Goal: Task Accomplishment & Management: Complete application form

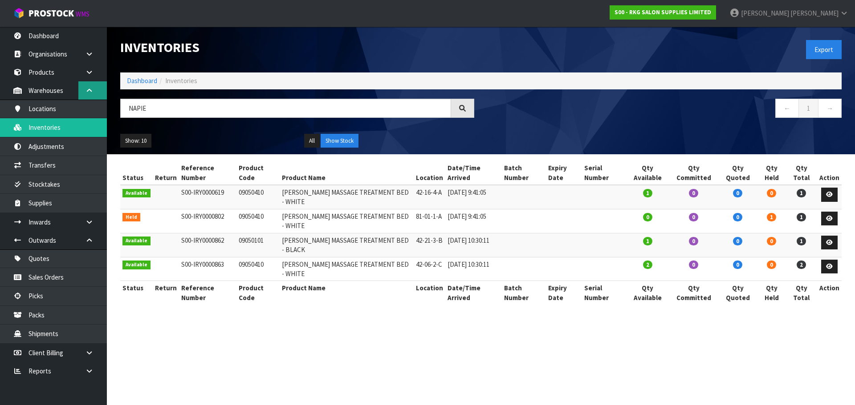
click at [89, 91] on icon at bounding box center [89, 90] width 8 height 7
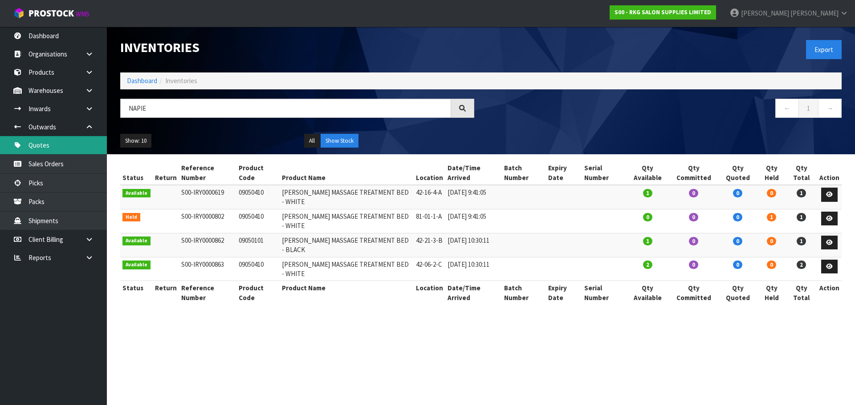
click at [45, 152] on link "Quotes" at bounding box center [53, 145] width 107 height 18
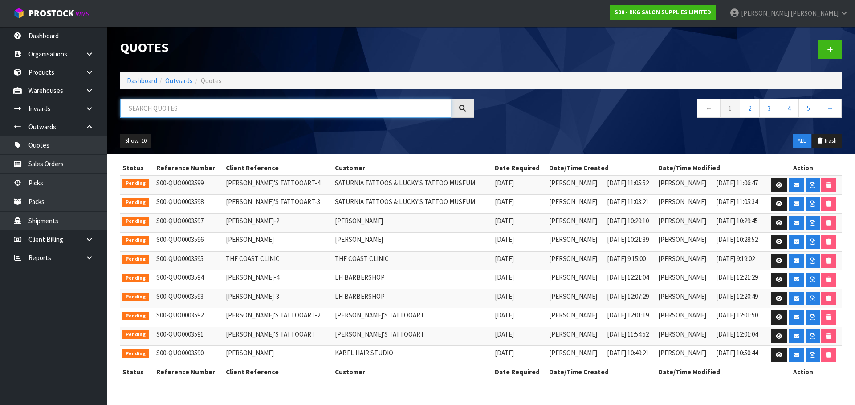
click at [159, 109] on input "text" at bounding box center [285, 108] width 331 height 19
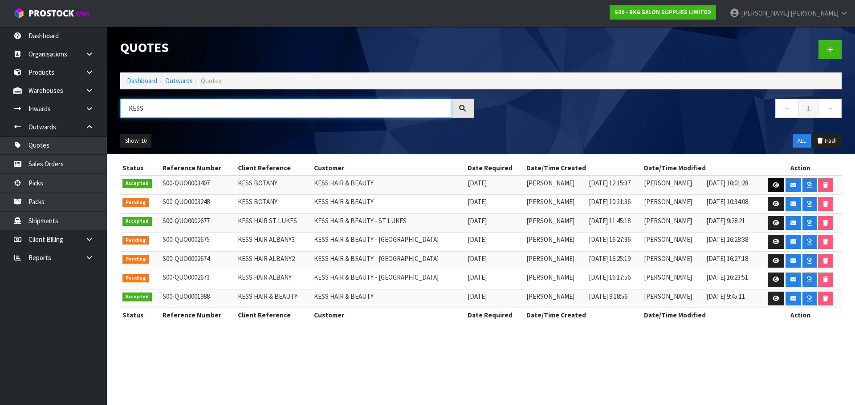
type input "KESS"
click at [772, 186] on icon at bounding box center [775, 185] width 7 height 6
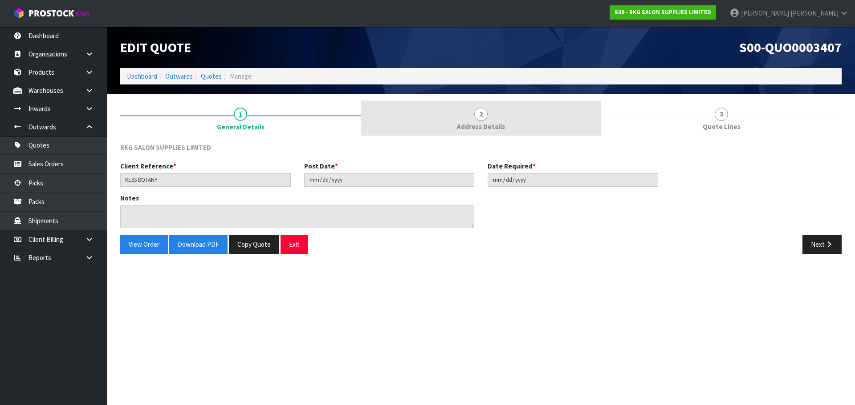
click at [475, 118] on span "2" at bounding box center [480, 114] width 13 height 13
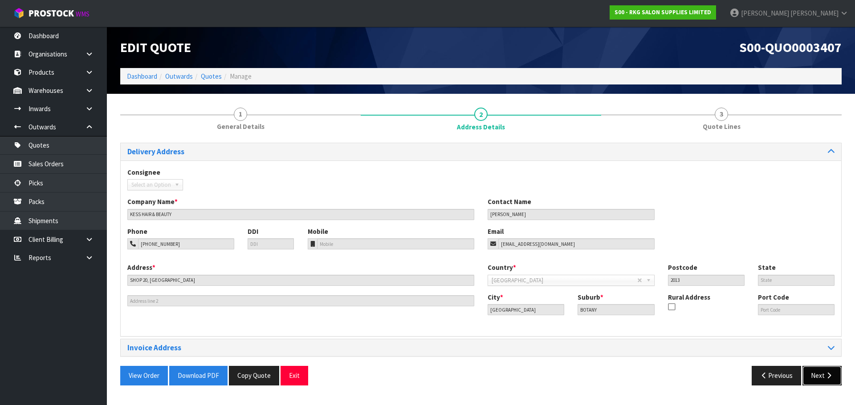
click at [817, 380] on button "Next" at bounding box center [821, 375] width 39 height 19
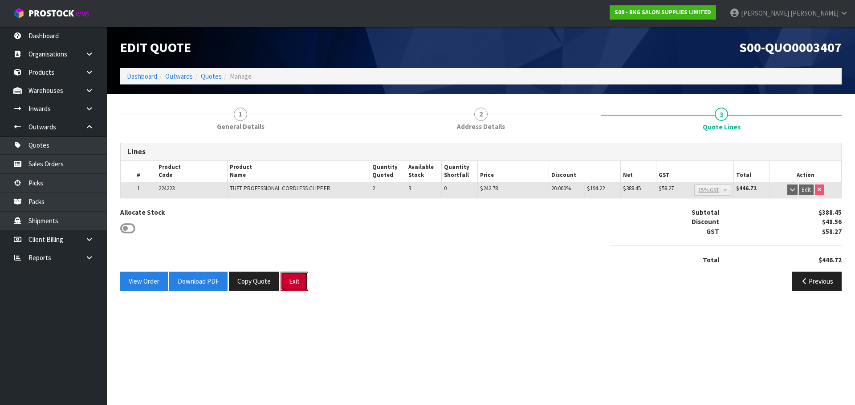
click at [299, 284] on button "Exit" at bounding box center [294, 281] width 28 height 19
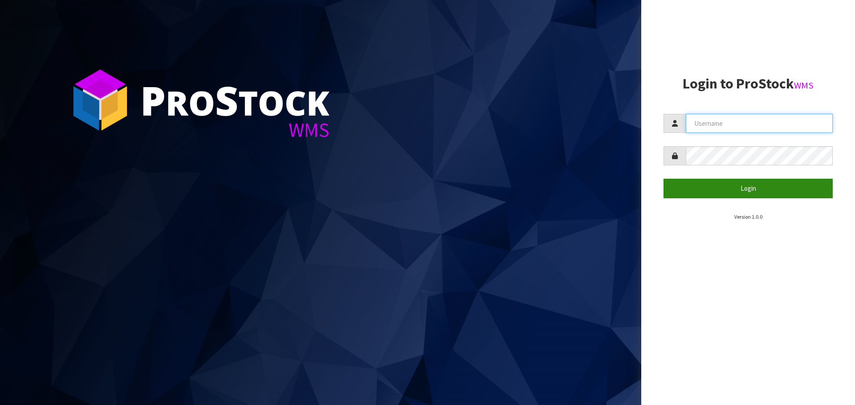
type input "[PERSON_NAME]"
drag, startPoint x: 740, startPoint y: 191, endPoint x: 722, endPoint y: 72, distance: 120.7
click at [740, 191] on button "Login" at bounding box center [747, 188] width 169 height 19
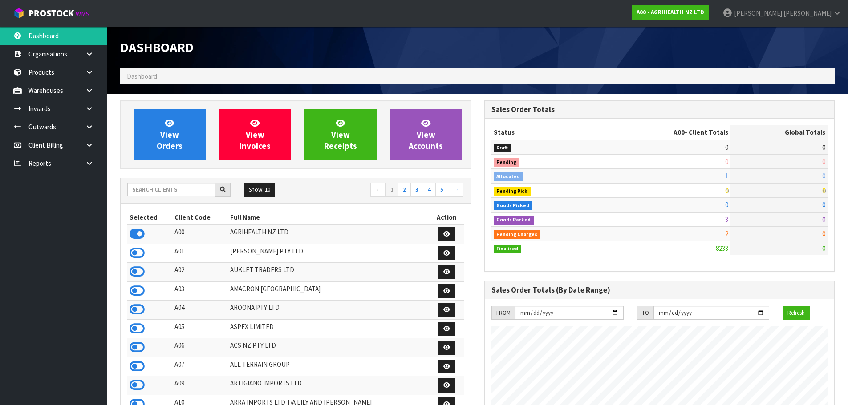
scroll to position [674, 364]
click at [170, 188] on input "text" at bounding box center [171, 190] width 88 height 14
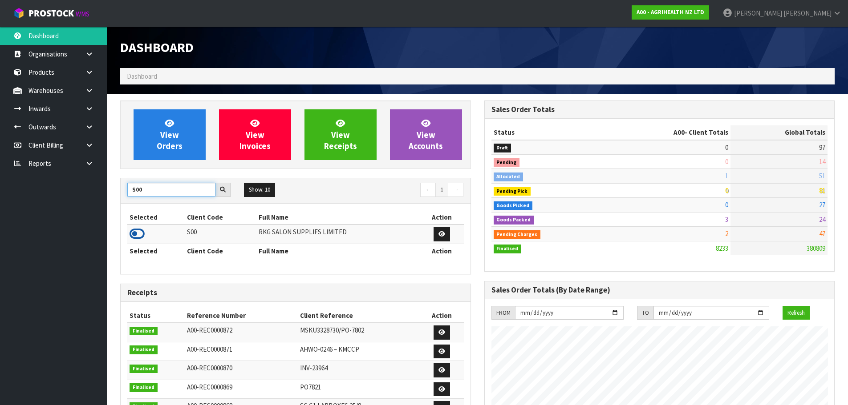
type input "S00"
click at [138, 235] on icon at bounding box center [137, 233] width 15 height 13
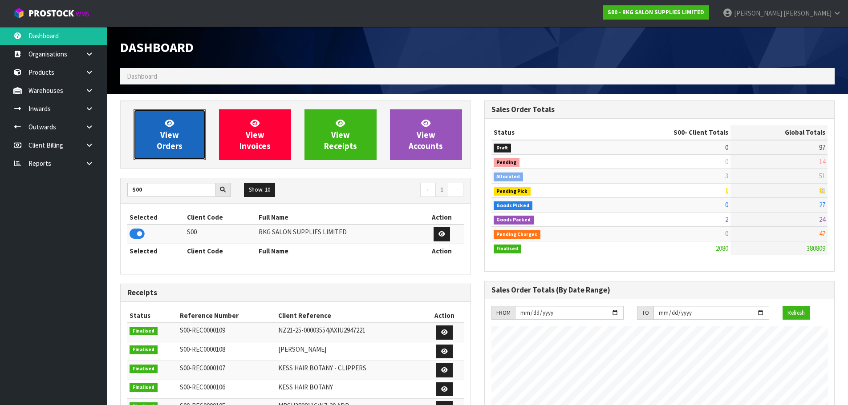
click at [178, 140] on link "View Orders" at bounding box center [170, 134] width 72 height 51
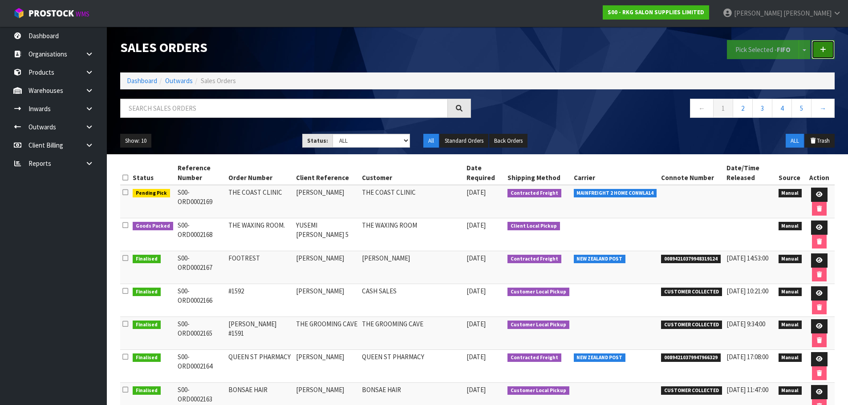
click at [831, 45] on link at bounding box center [822, 49] width 23 height 19
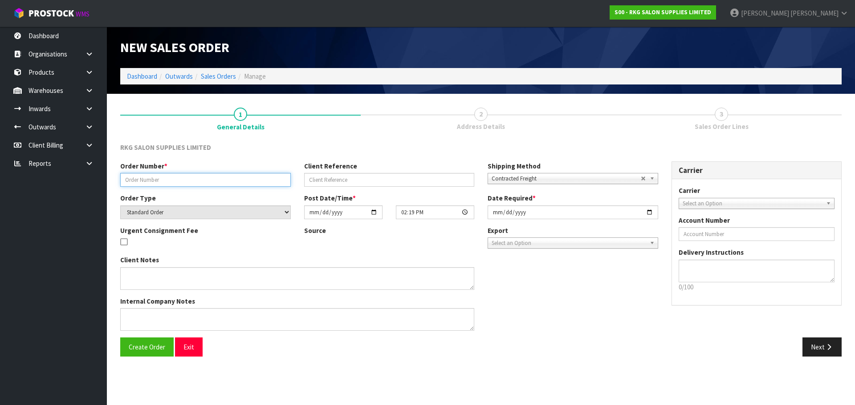
click at [162, 183] on input "text" at bounding box center [205, 180] width 170 height 14
type input "#1603"
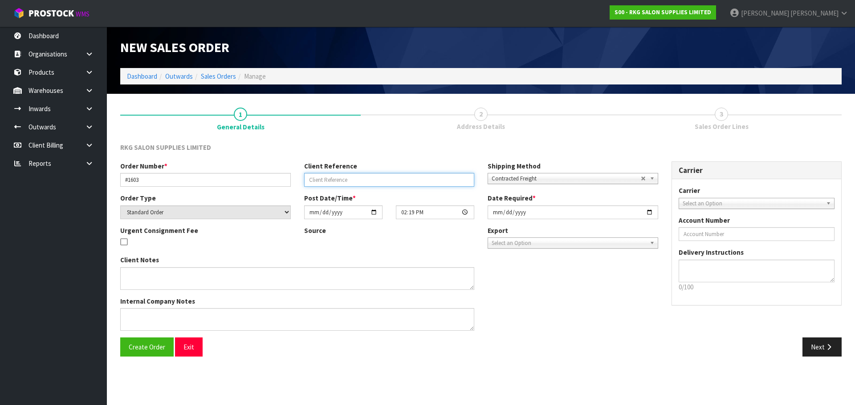
click at [320, 181] on input "text" at bounding box center [389, 180] width 170 height 14
type input "VICK"
click at [505, 181] on span "Contracted Freight" at bounding box center [565, 179] width 149 height 11
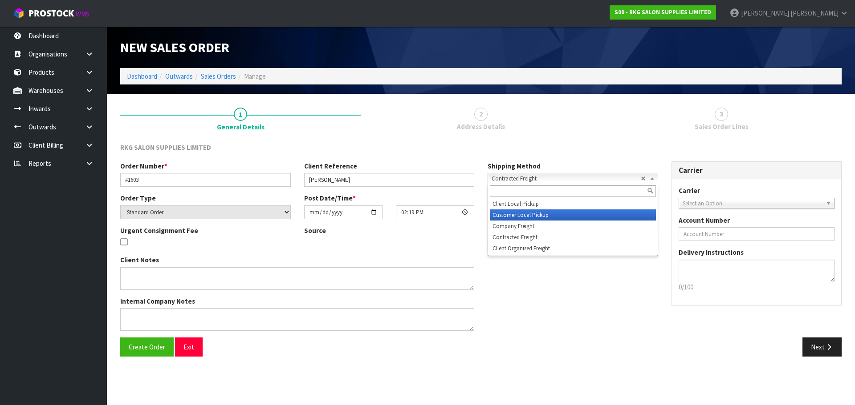
click at [504, 213] on li "Customer Local Pickup" at bounding box center [573, 215] width 166 height 11
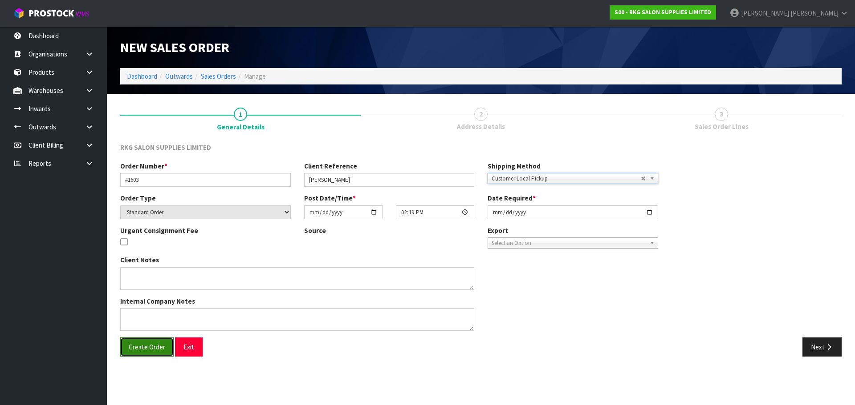
click at [147, 349] on span "Create Order" at bounding box center [147, 347] width 36 height 8
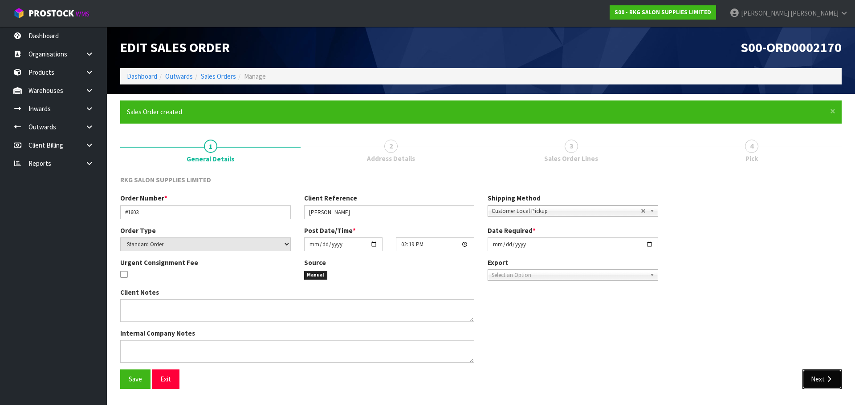
click at [812, 379] on button "Next" at bounding box center [821, 379] width 39 height 19
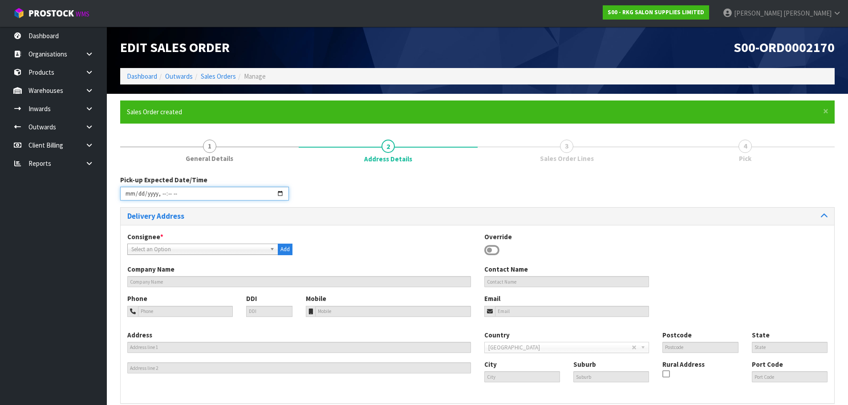
click at [277, 195] on input "datetime-local" at bounding box center [204, 194] width 169 height 14
type input "2025-09-11T14:19"
click at [369, 186] on div "Pick-up Expected Date/Time" at bounding box center [478, 191] width 728 height 32
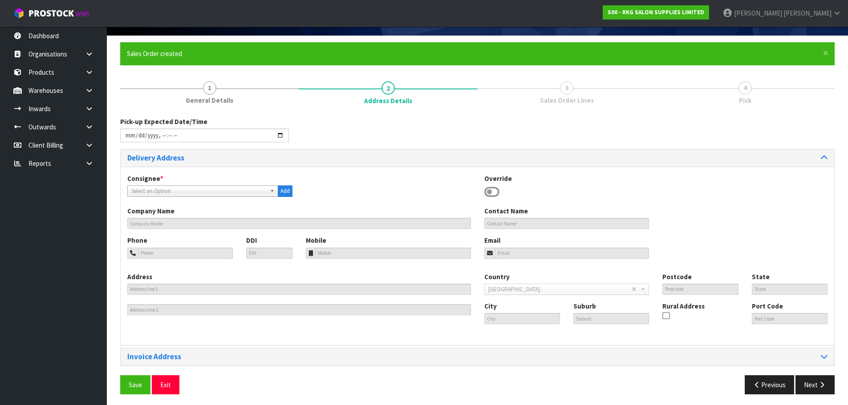
scroll to position [61, 0]
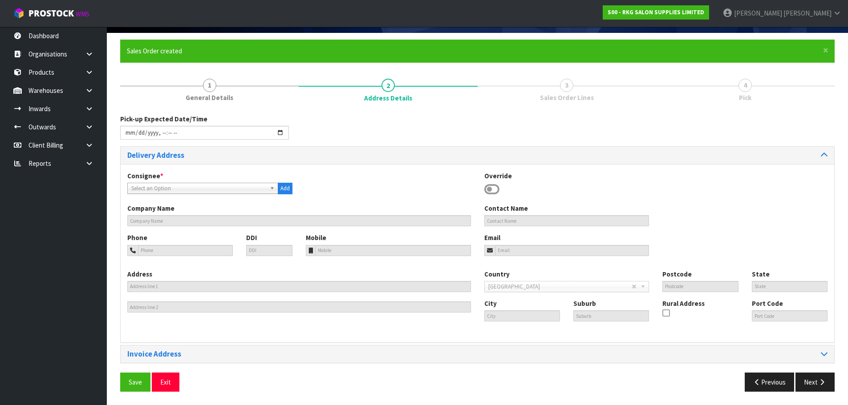
click at [272, 188] on b at bounding box center [274, 188] width 8 height 10
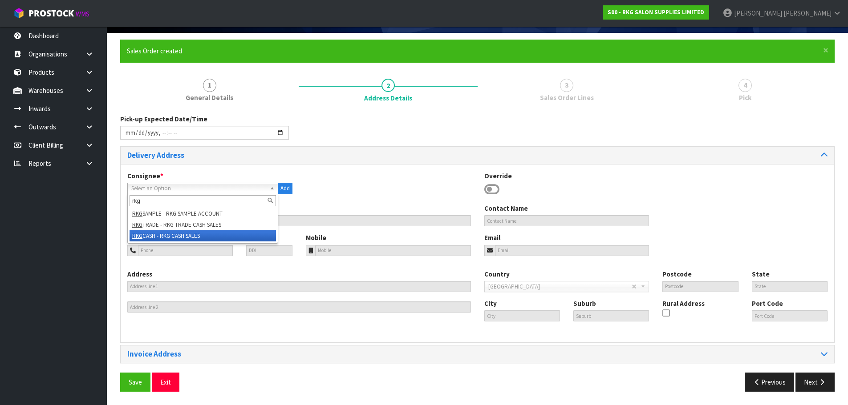
type input "rkg"
click at [189, 237] on li "RKG CASH - RKG CASH SALES" at bounding box center [203, 236] width 146 height 11
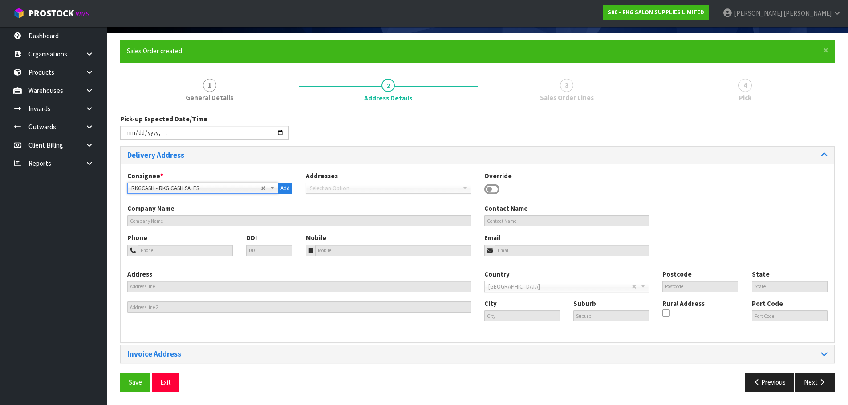
type input "CASH SALES"
type input "092726302"
type input "info@salonfurniture.co.nz"
type input "17 ALLENS RD"
type input "2013"
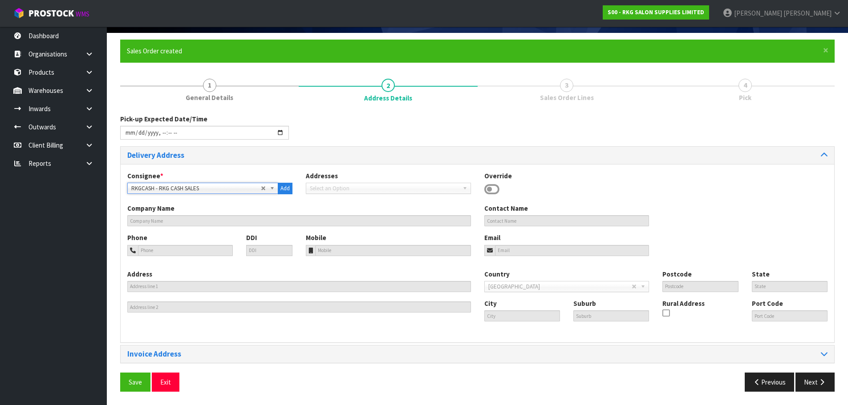
type input "Auckland"
type input "EAST TAMAKI"
click at [133, 378] on span "Save" at bounding box center [135, 382] width 13 height 8
type input "2025-09-11T14:19"
click at [815, 384] on button "Next" at bounding box center [814, 382] width 39 height 19
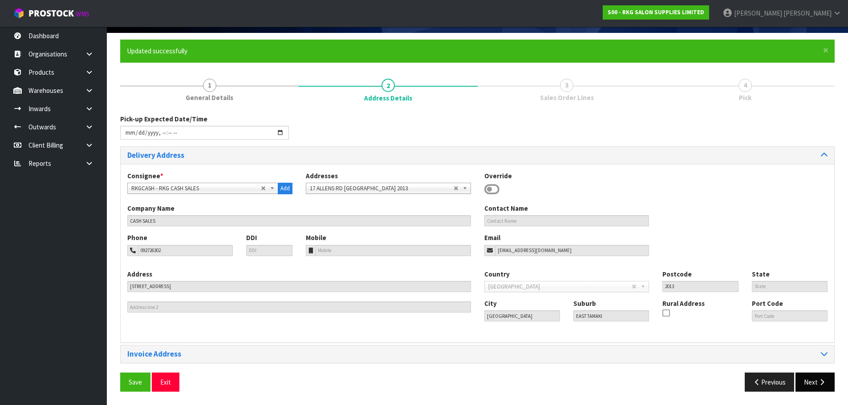
scroll to position [0, 0]
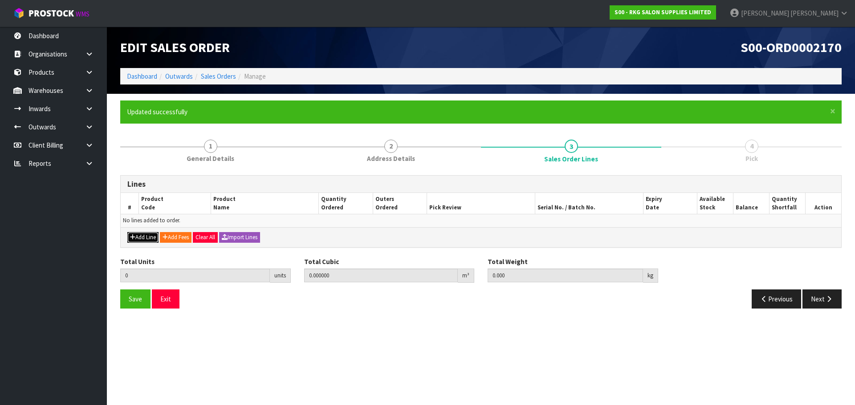
click at [142, 237] on button "Add Line" at bounding box center [142, 237] width 31 height 11
type input "0"
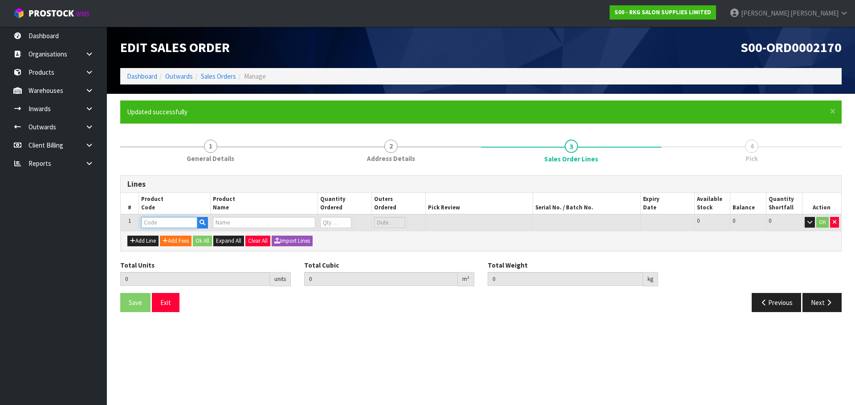
click at [156, 224] on input "text" at bounding box center [169, 222] width 56 height 11
type input "221705"
type input "0.000000"
type input "0.000"
type input "DERBY SINGLE EDGE PROFESSIONAL RAZOR BLADE 100 PACK"
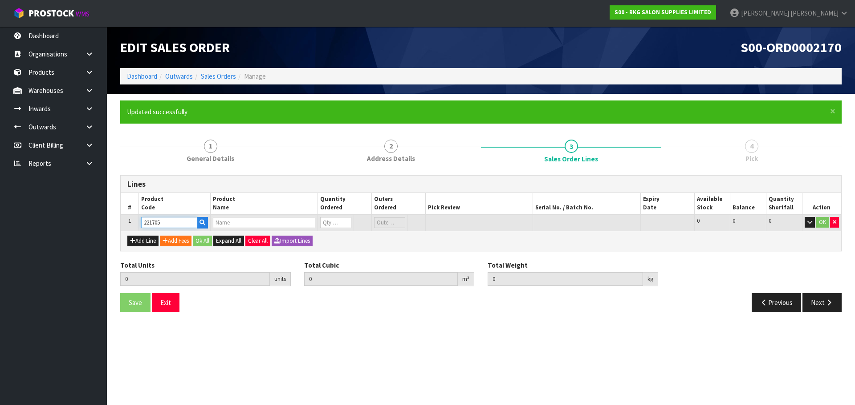
type input "0"
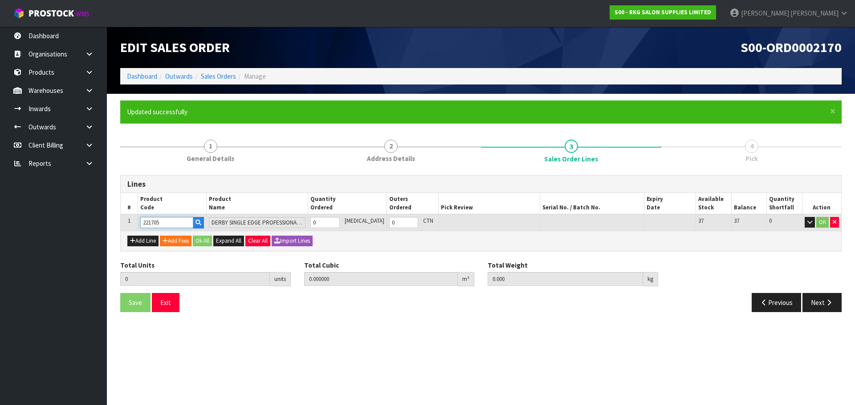
type input "221705"
type input "1"
type input "0.000049"
type input "0.06"
type input "1"
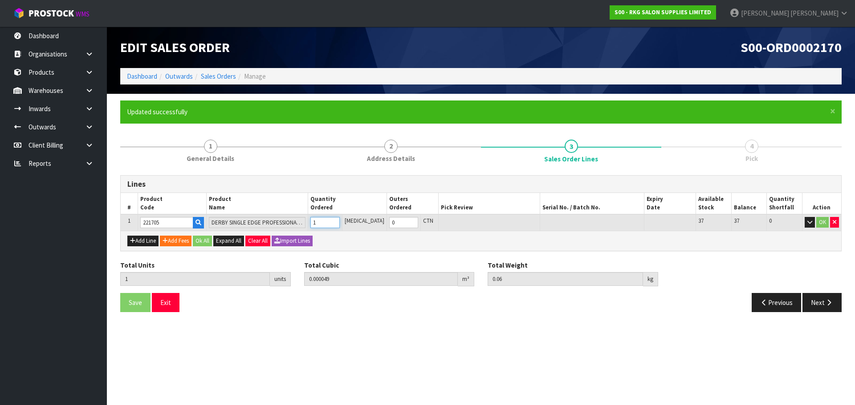
click at [339, 222] on input "1" at bounding box center [324, 222] width 29 height 11
type input "2"
type input "0.000098"
type input "0.12"
type input "2"
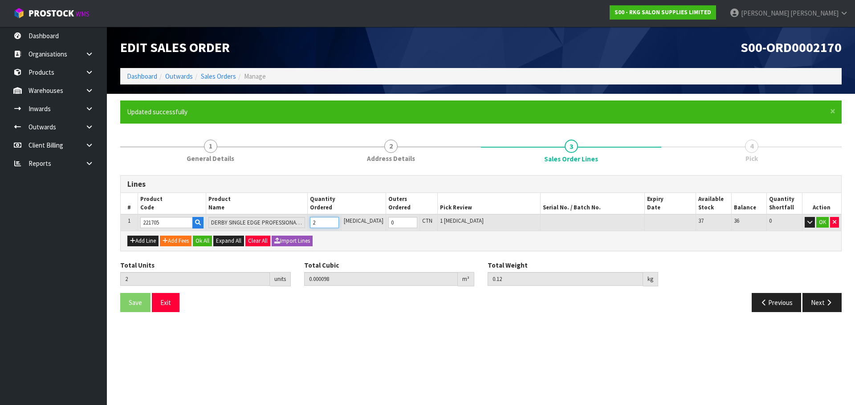
click at [339, 221] on input "2" at bounding box center [324, 222] width 29 height 11
click at [823, 223] on button "OK" at bounding box center [822, 222] width 12 height 11
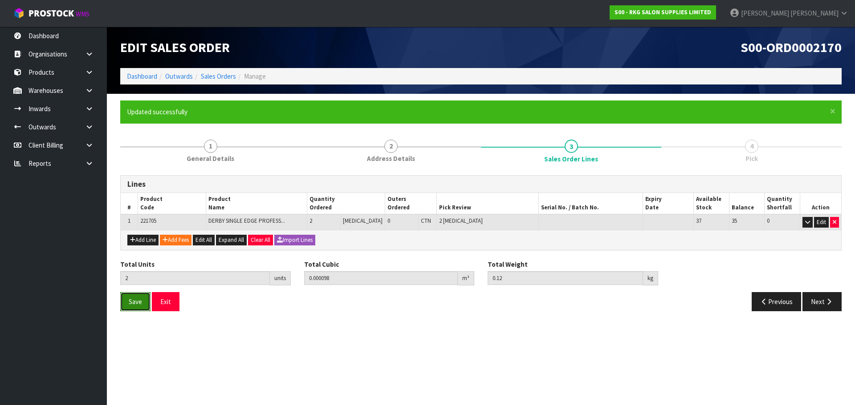
click at [143, 300] on button "Save" at bounding box center [135, 301] width 30 height 19
click at [815, 303] on button "Next" at bounding box center [821, 301] width 39 height 19
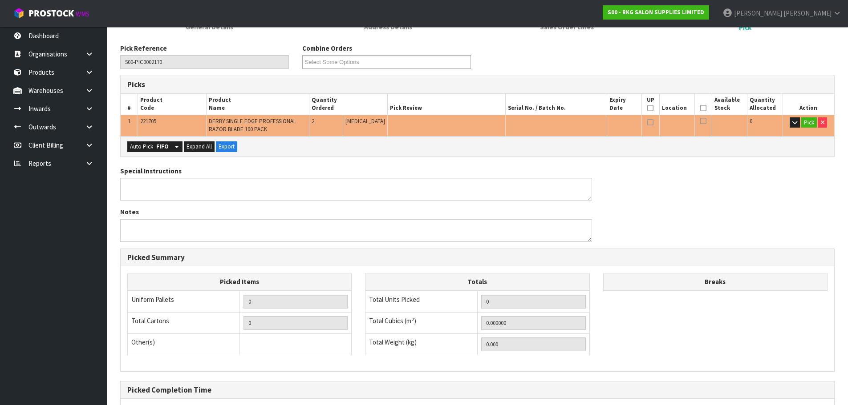
scroll to position [134, 0]
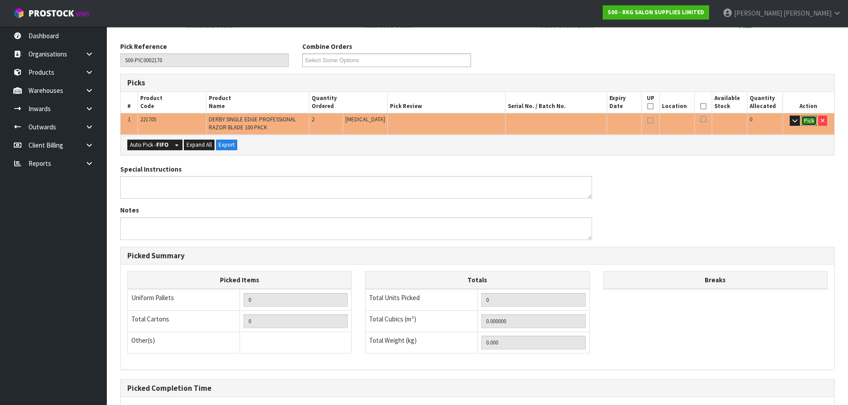
click at [810, 120] on button "Pick" at bounding box center [809, 121] width 16 height 11
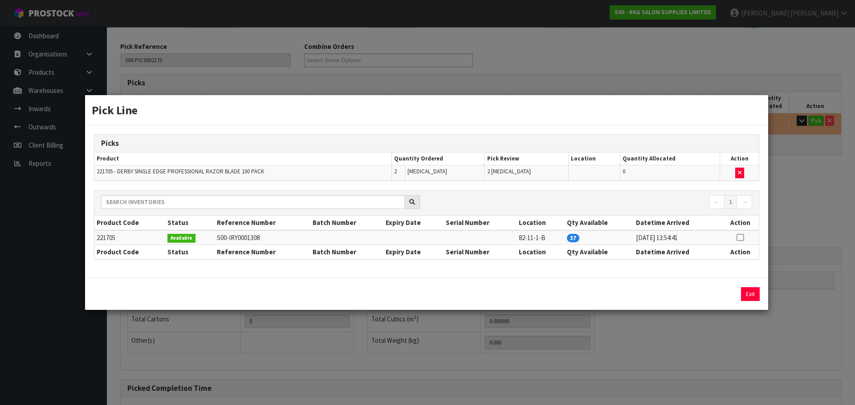
click at [742, 238] on icon at bounding box center [739, 238] width 7 height 0
click at [714, 296] on button "Assign Pick" at bounding box center [719, 295] width 36 height 14
type input "Piece x 2"
type input "2"
type input "0.000098"
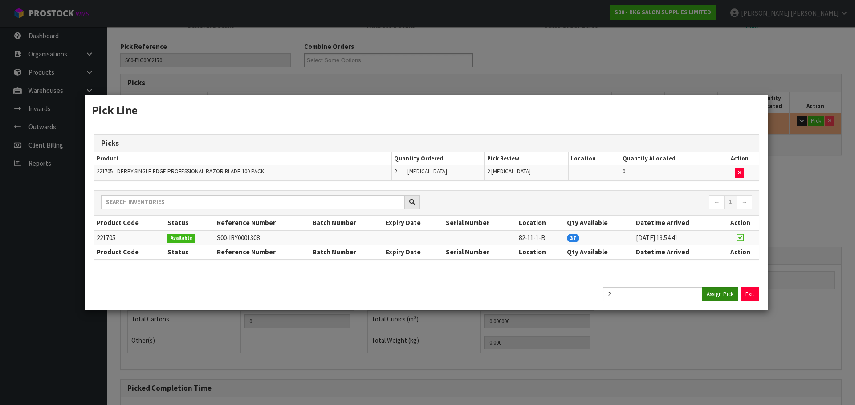
type input "0.12"
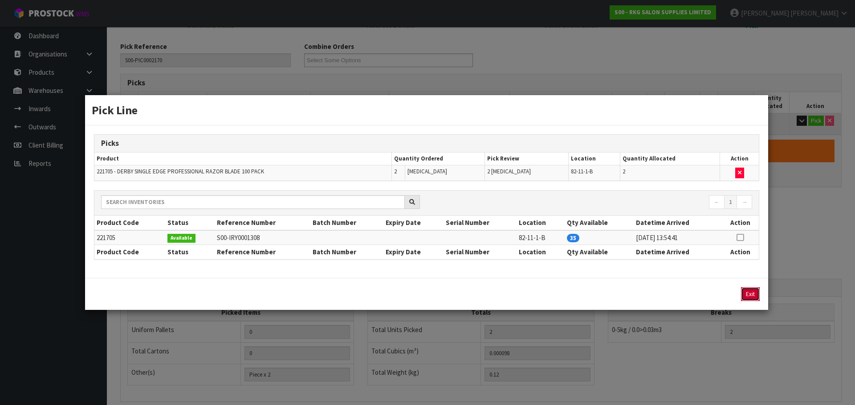
click at [748, 294] on button "Exit" at bounding box center [750, 295] width 19 height 14
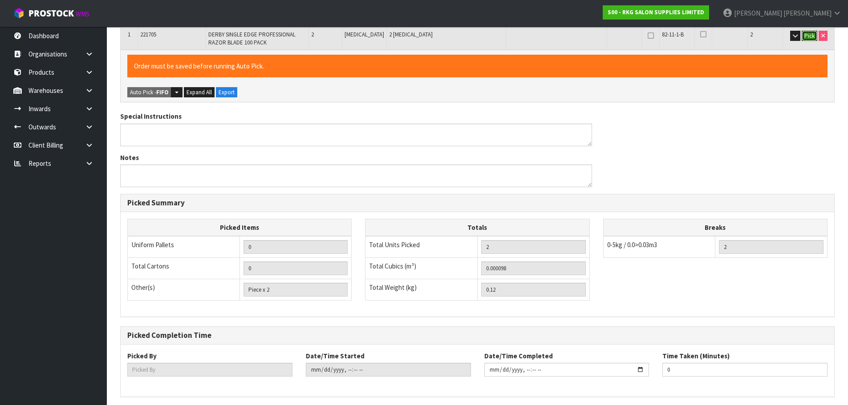
scroll to position [253, 0]
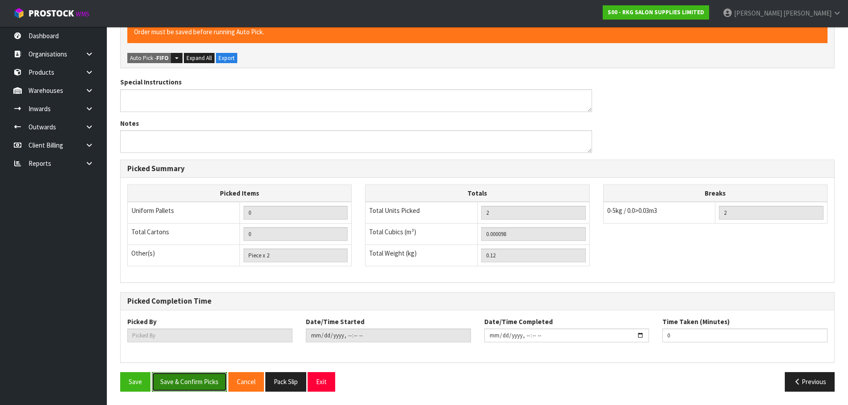
click at [186, 383] on button "Save & Confirm Picks" at bounding box center [189, 382] width 75 height 19
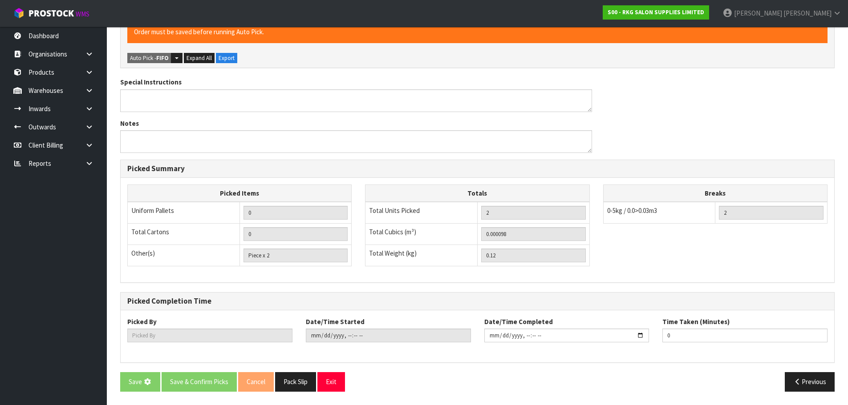
scroll to position [0, 0]
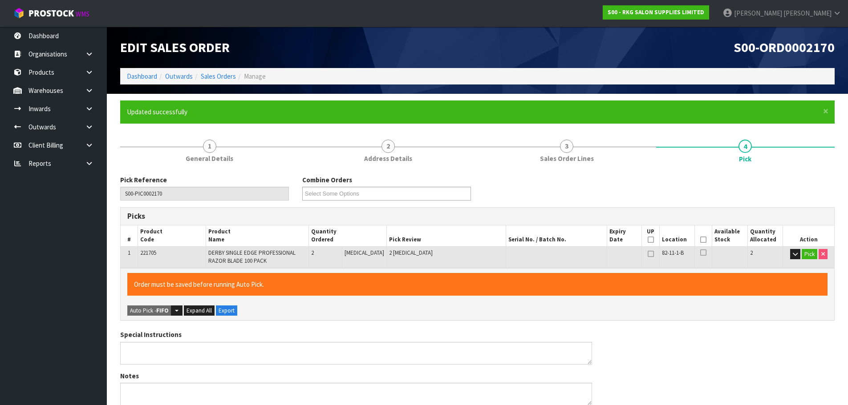
type input "[PERSON_NAME]"
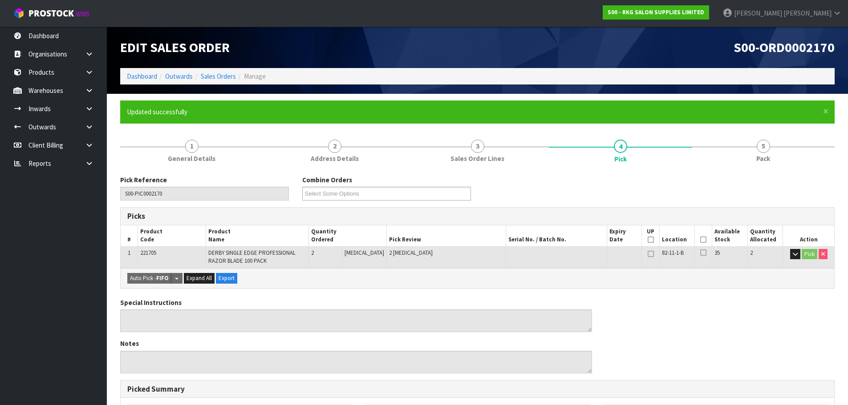
click at [702, 240] on icon at bounding box center [703, 240] width 6 height 0
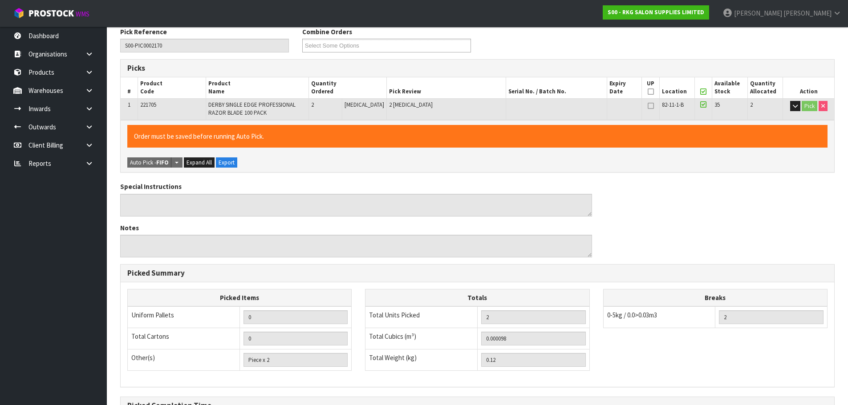
scroll to position [253, 0]
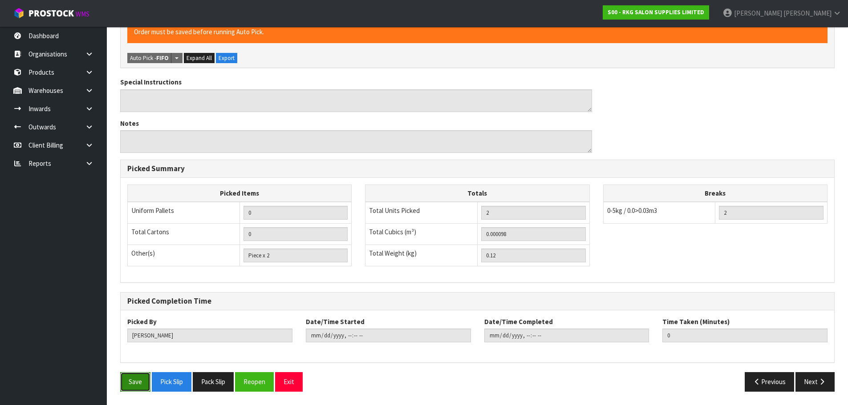
click at [136, 378] on button "Save" at bounding box center [135, 382] width 30 height 19
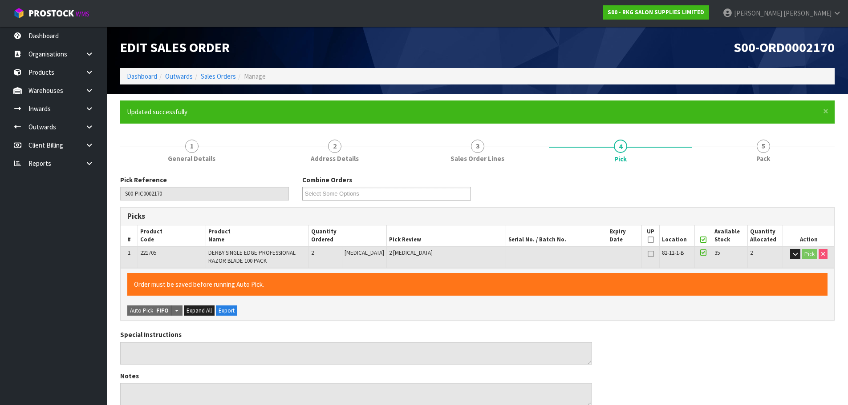
type input "2025-09-11T14:20:22"
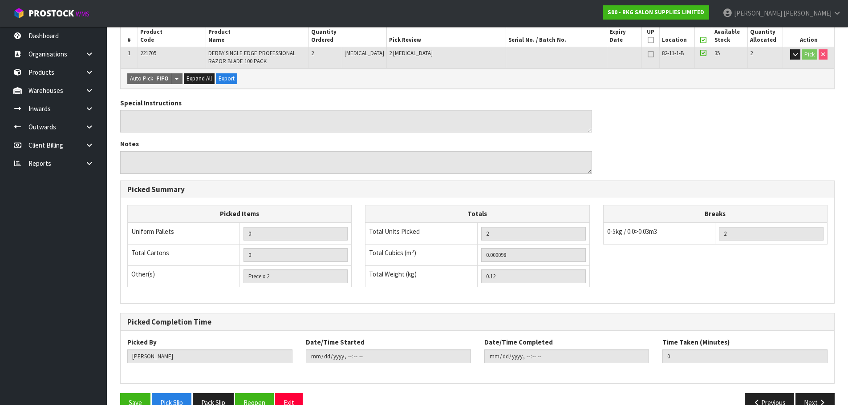
scroll to position [220, 0]
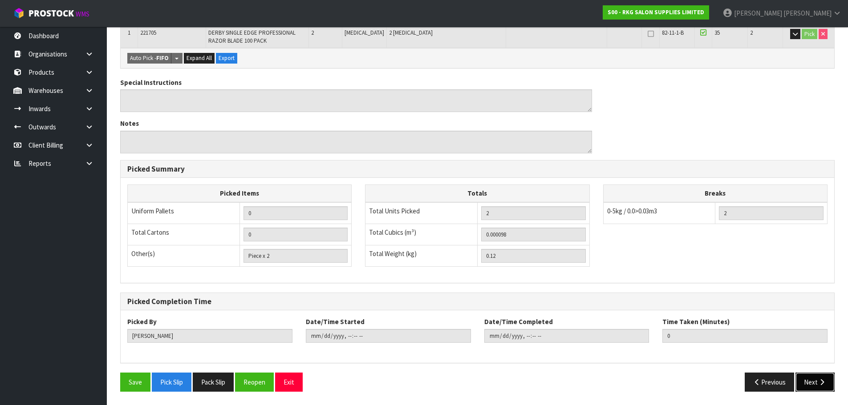
click at [817, 391] on button "Next" at bounding box center [814, 382] width 39 height 19
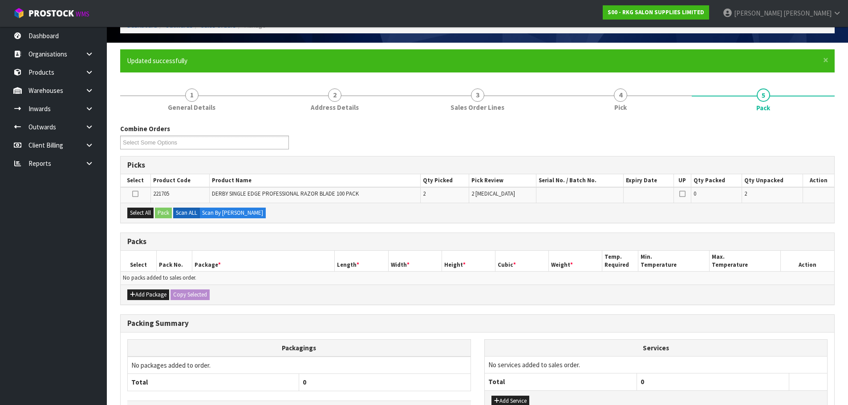
scroll to position [116, 0]
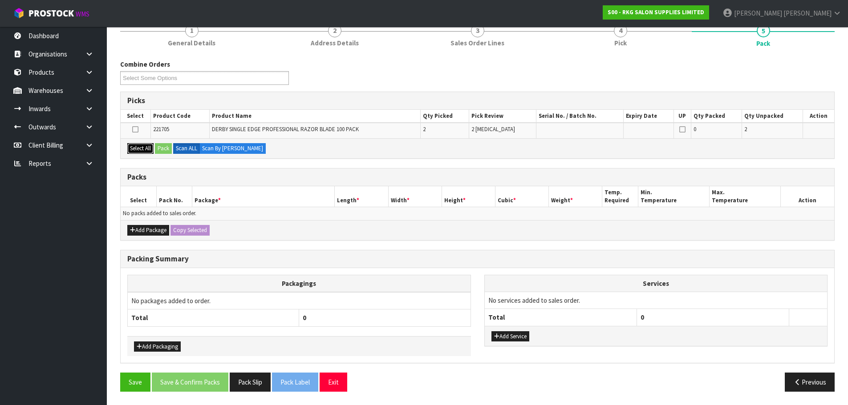
click at [141, 150] on button "Select All" at bounding box center [140, 148] width 26 height 11
click at [165, 149] on button "Pack" at bounding box center [163, 148] width 17 height 11
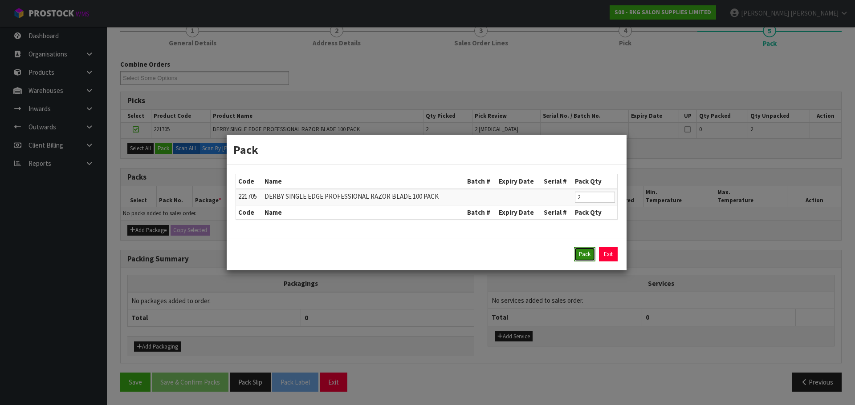
click at [578, 253] on button "Pack" at bounding box center [584, 254] width 21 height 14
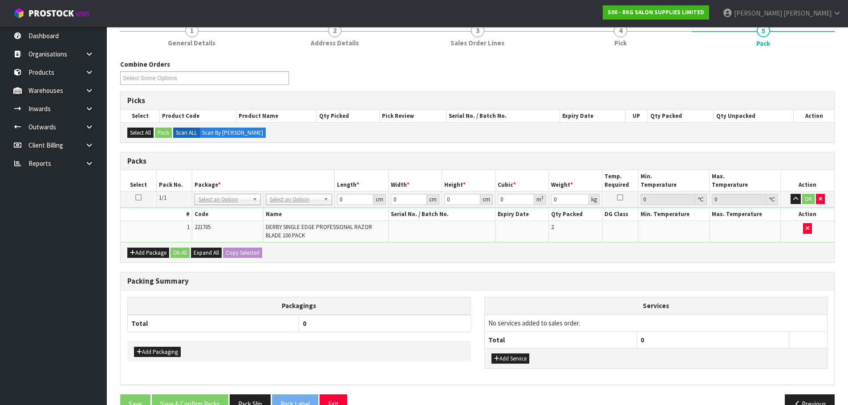
click at [138, 198] on icon at bounding box center [138, 198] width 6 height 0
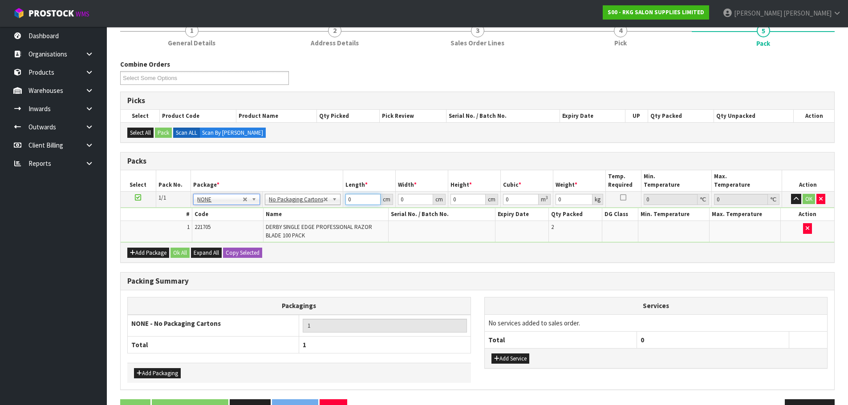
drag, startPoint x: 351, startPoint y: 201, endPoint x: 339, endPoint y: 201, distance: 12.0
click at [339, 201] on tr "1/1 NONE 007-001 007-002 007-004 007-009 007-013 007-014 007-015 007-017 007-01…" at bounding box center [478, 199] width 714 height 16
type input "1"
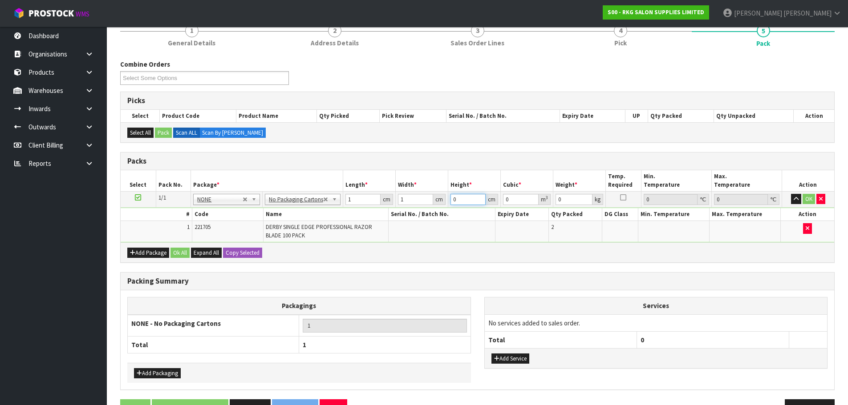
type input "0.000001"
type input "1"
click at [807, 199] on button "OK" at bounding box center [809, 199] width 12 height 11
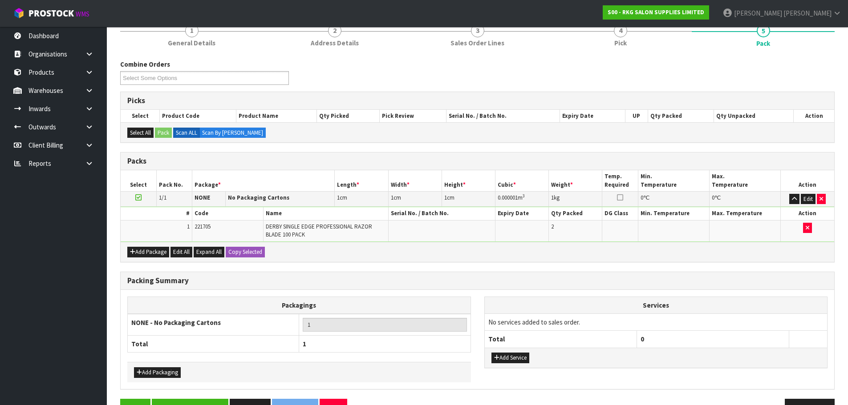
scroll to position [142, 0]
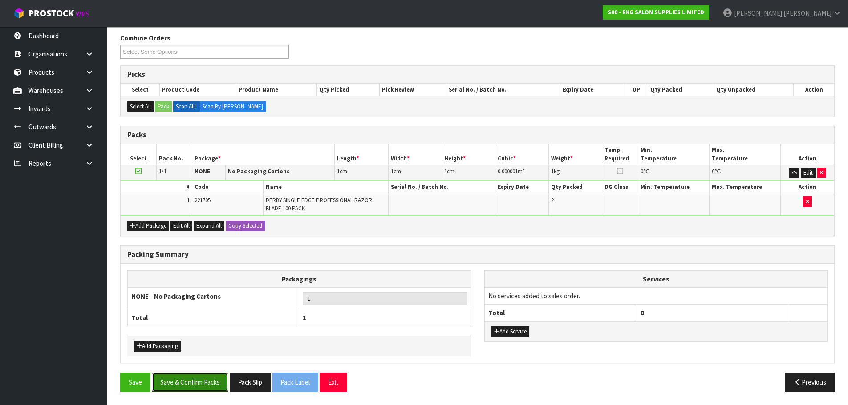
drag, startPoint x: 185, startPoint y: 383, endPoint x: 203, endPoint y: 353, distance: 34.6
click at [186, 381] on button "Save & Confirm Packs" at bounding box center [190, 382] width 77 height 19
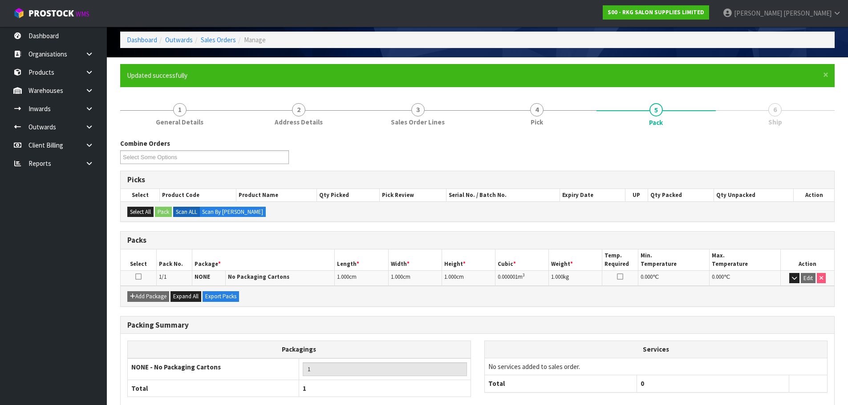
scroll to position [87, 0]
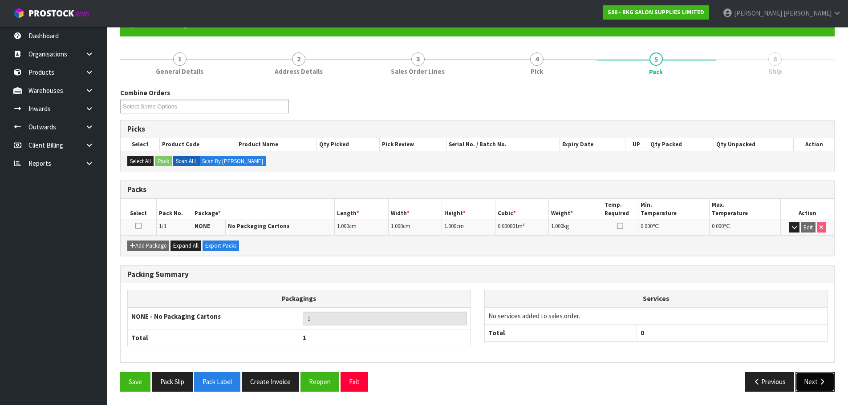
click at [823, 387] on button "Next" at bounding box center [814, 382] width 39 height 19
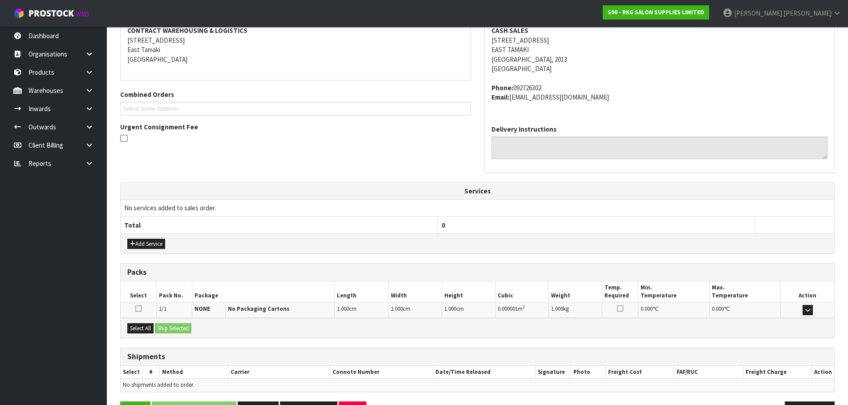
scroll to position [203, 0]
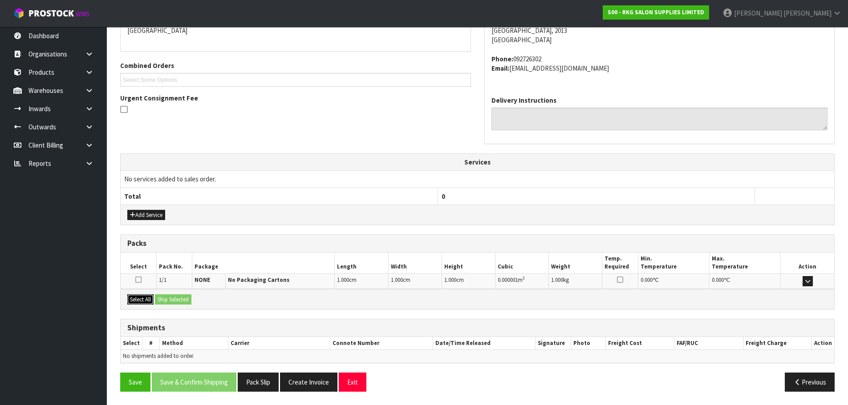
click at [143, 302] on button "Select All" at bounding box center [140, 300] width 26 height 11
click at [173, 300] on button "Ship Selected" at bounding box center [173, 300] width 36 height 11
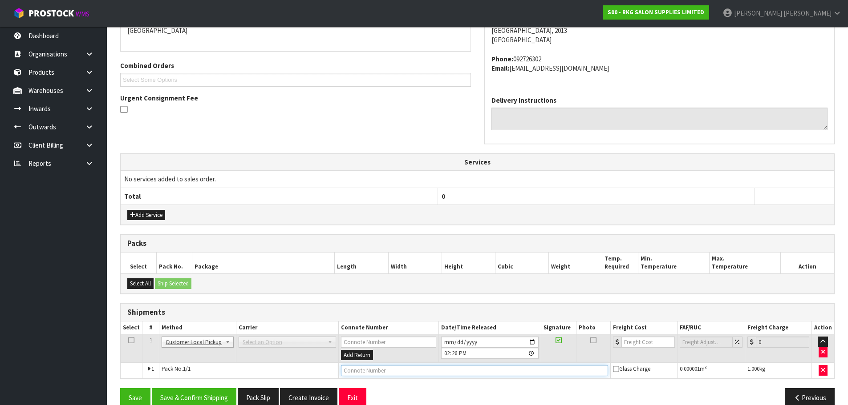
click at [364, 372] on input "text" at bounding box center [474, 370] width 267 height 11
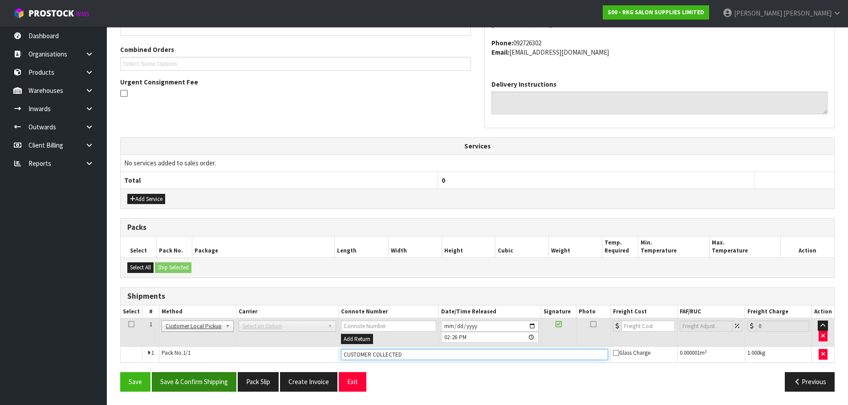
type input "CUSTOMER COLLECTED"
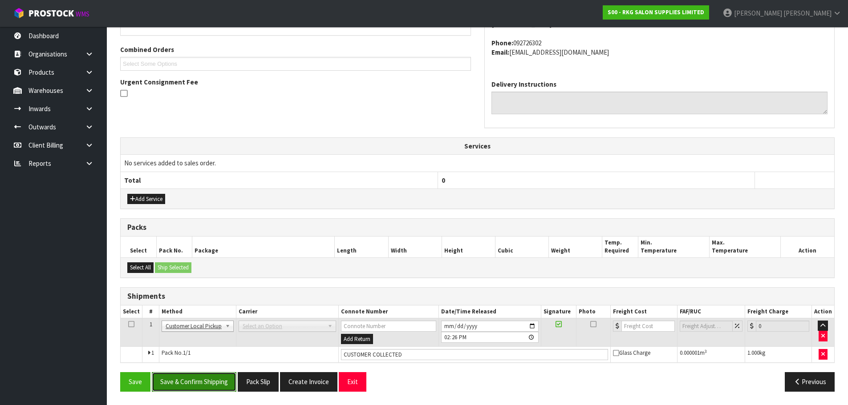
click at [180, 382] on button "Save & Confirm Shipping" at bounding box center [194, 382] width 85 height 19
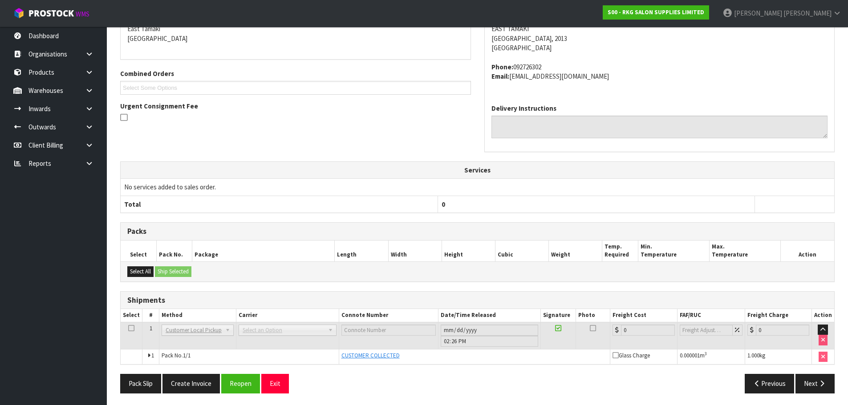
scroll to position [197, 0]
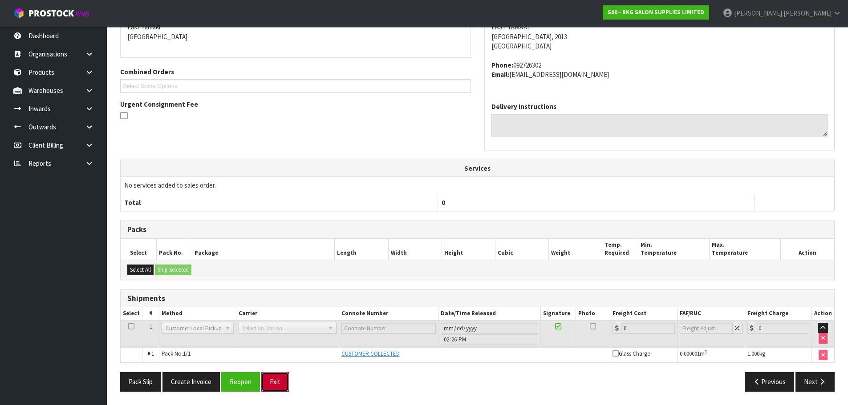
click at [272, 383] on button "Exit" at bounding box center [275, 382] width 28 height 19
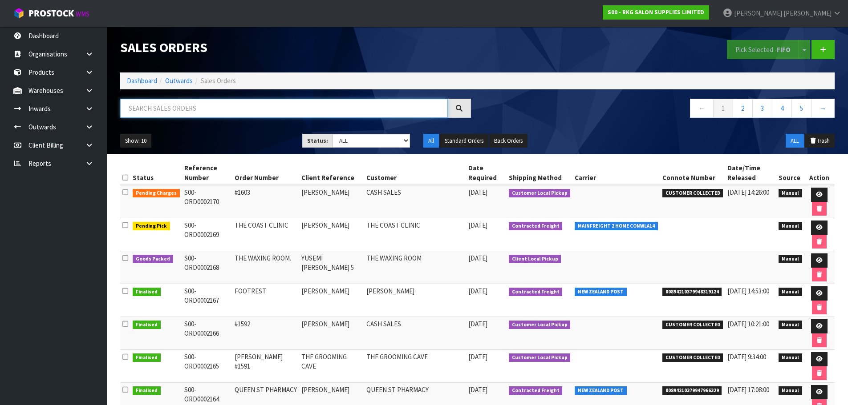
click at [182, 110] on input "text" at bounding box center [284, 108] width 328 height 19
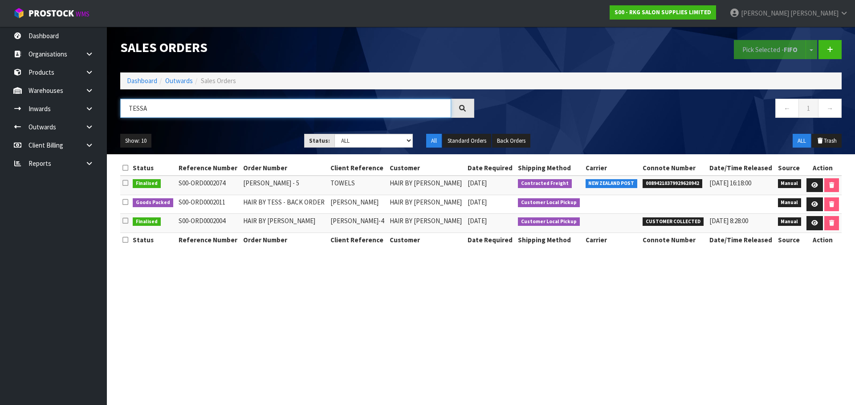
type input "TESSA"
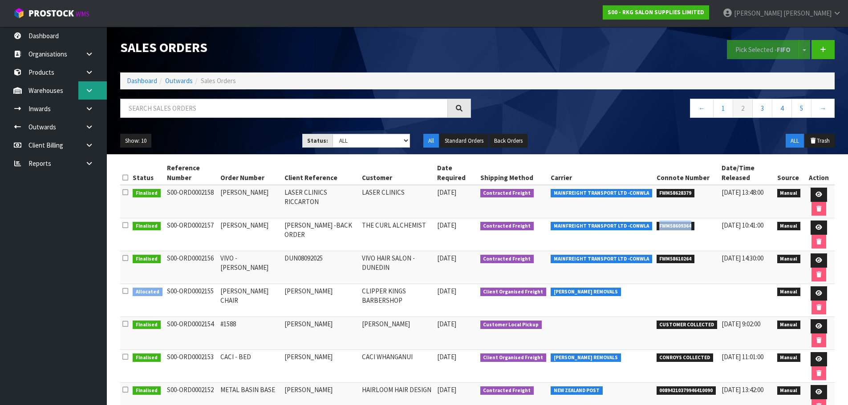
click at [87, 90] on icon at bounding box center [89, 90] width 8 height 7
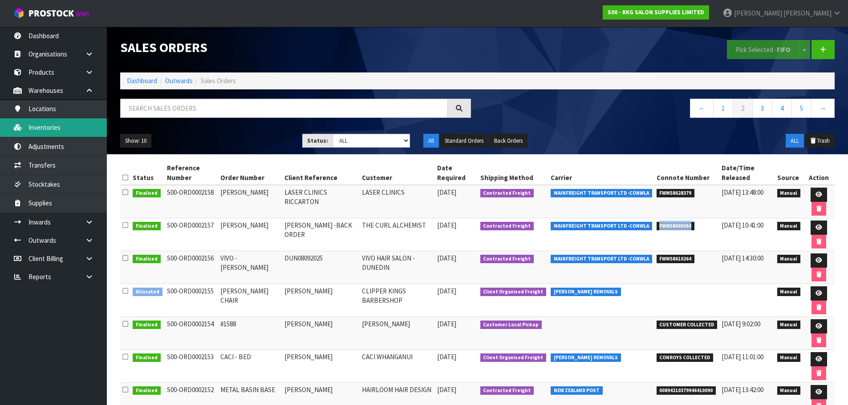
click at [38, 127] on link "Inventories" at bounding box center [53, 127] width 107 height 18
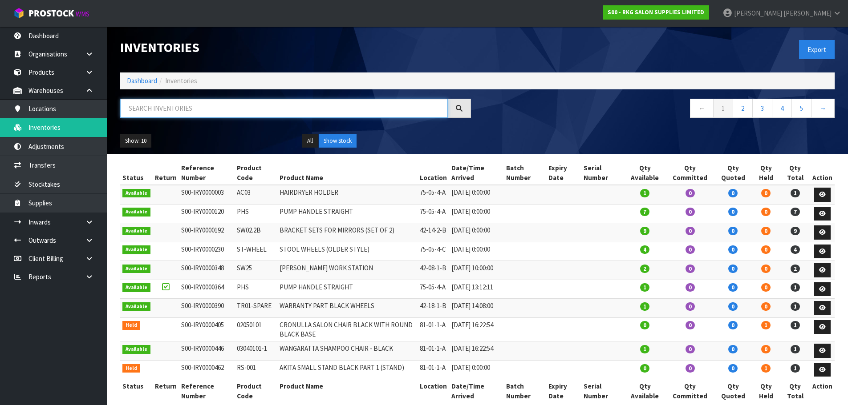
click at [139, 109] on input "text" at bounding box center [284, 108] width 328 height 19
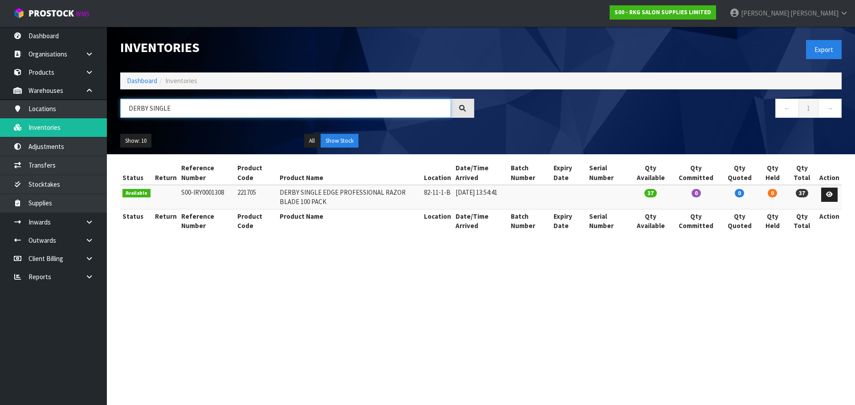
type input "DERBY SINGLE"
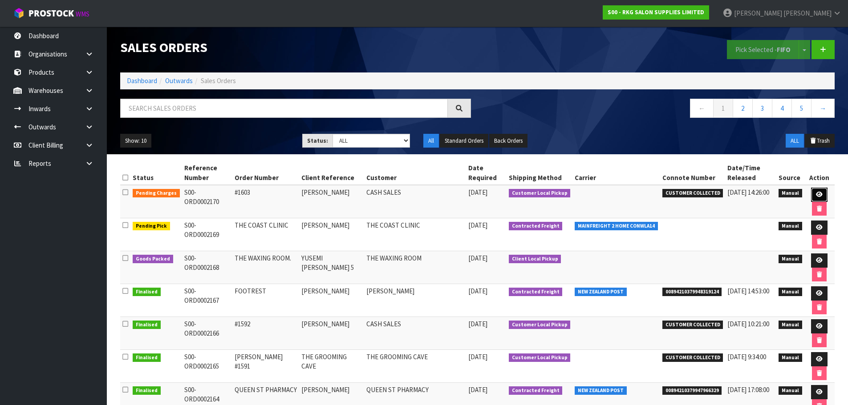
click at [819, 197] on icon at bounding box center [819, 195] width 7 height 6
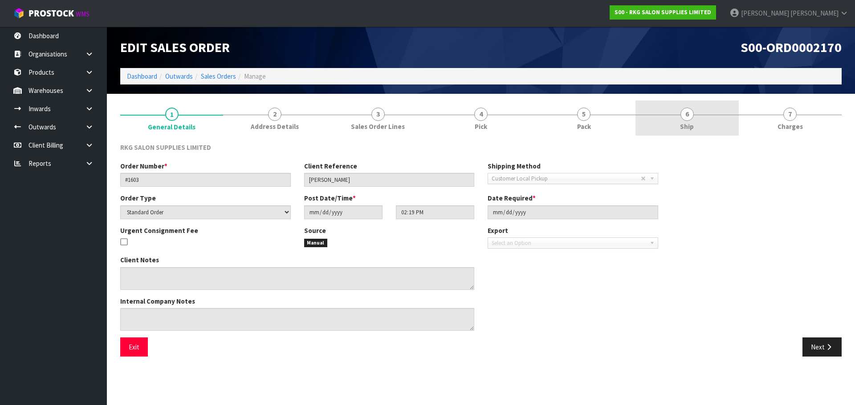
click at [683, 116] on span "6" at bounding box center [686, 114] width 13 height 13
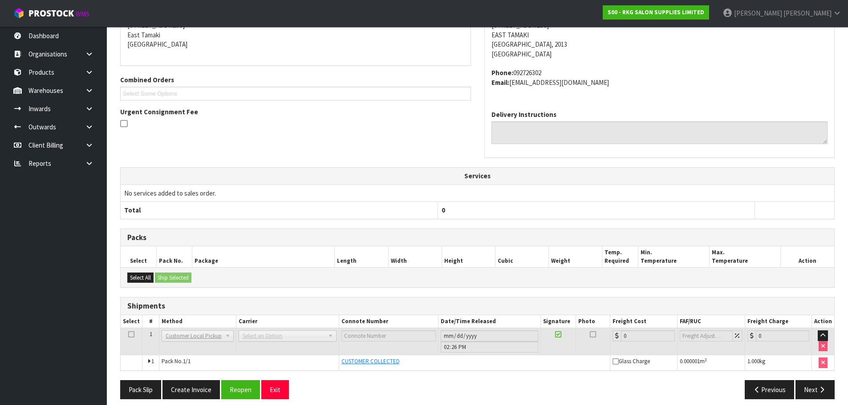
scroll to position [164, 0]
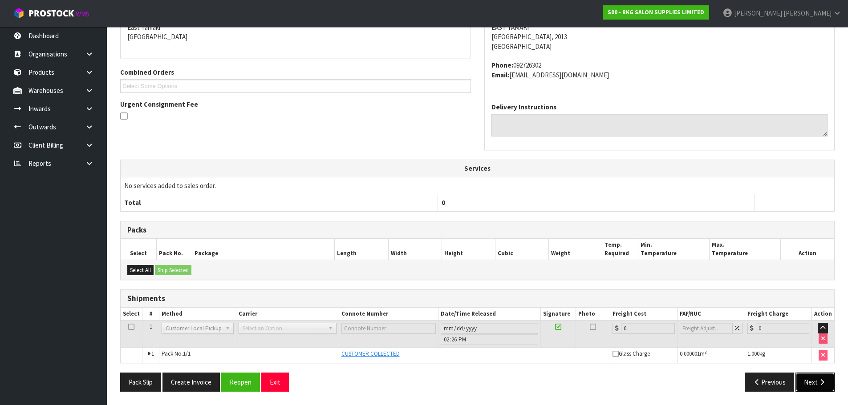
click at [810, 383] on button "Next" at bounding box center [814, 382] width 39 height 19
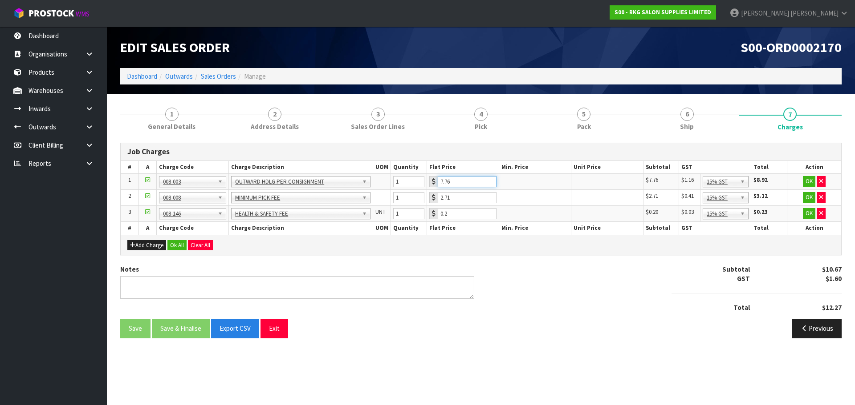
drag, startPoint x: 462, startPoint y: 181, endPoint x: 438, endPoint y: 186, distance: 23.8
click at [438, 186] on input "7.76" at bounding box center [467, 181] width 59 height 11
type input "3.50"
click at [806, 180] on button "OK" at bounding box center [809, 181] width 12 height 11
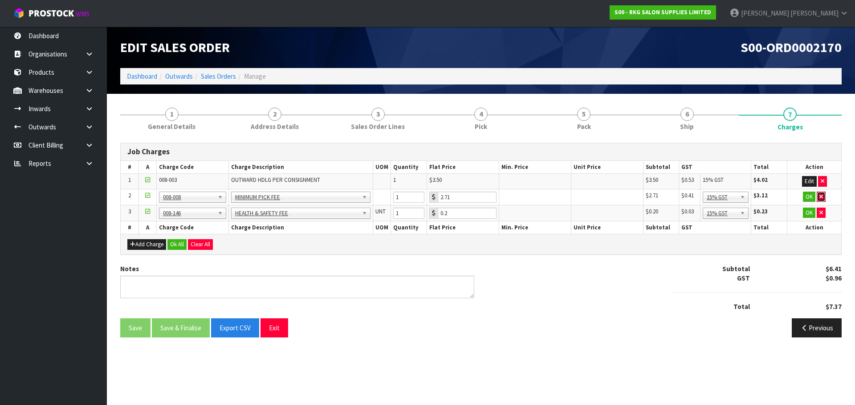
click at [821, 197] on icon "button" at bounding box center [821, 197] width 4 height 6
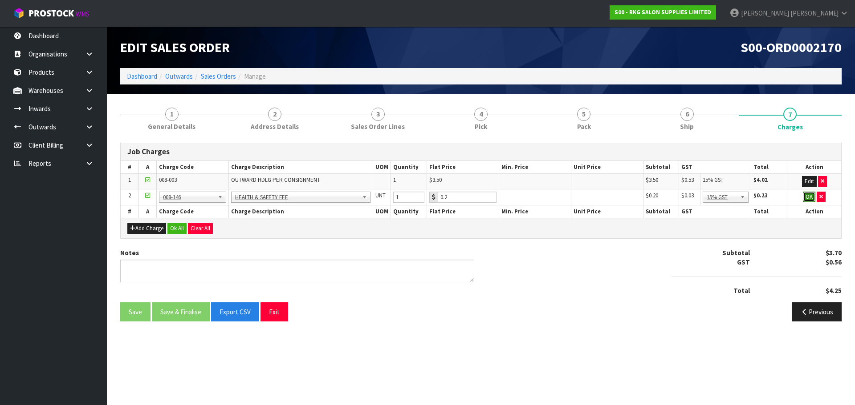
click at [810, 201] on button "OK" at bounding box center [809, 197] width 12 height 11
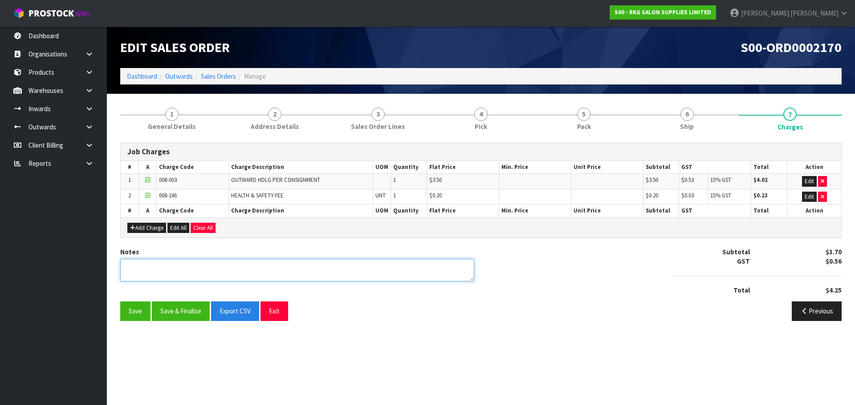
click at [219, 262] on textarea at bounding box center [297, 270] width 354 height 23
type textarea "PICKED BY MARIE"
click at [120, 313] on div "Save Save & Finalise Export CSV Exit" at bounding box center [297, 311] width 367 height 19
click at [130, 311] on button "Save" at bounding box center [135, 311] width 30 height 19
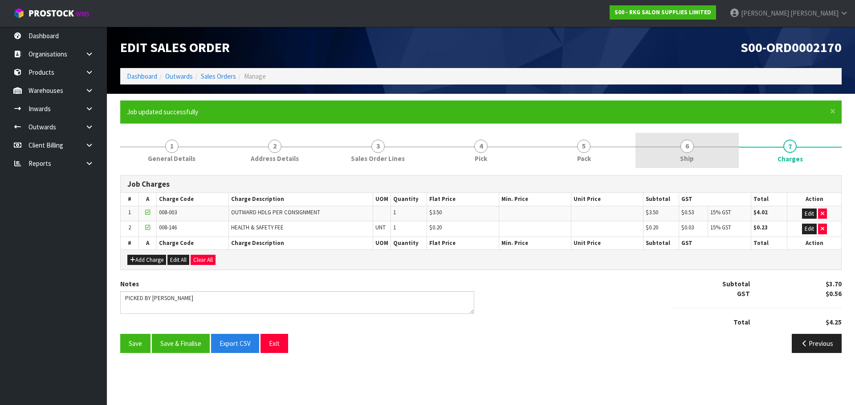
click at [687, 149] on span "6" at bounding box center [686, 146] width 13 height 13
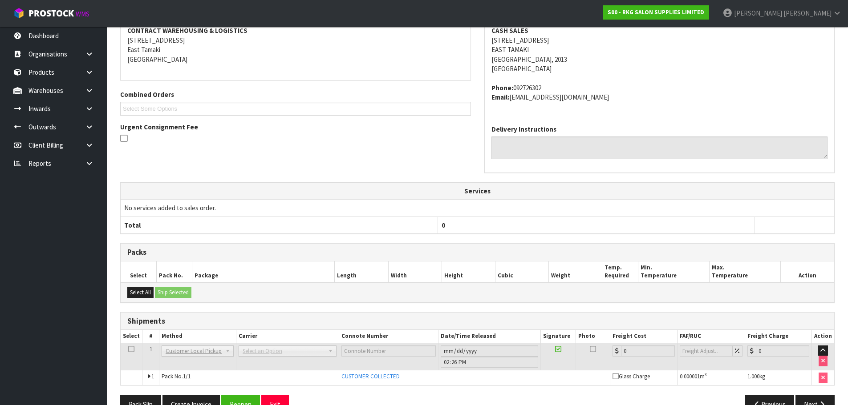
scroll to position [197, 0]
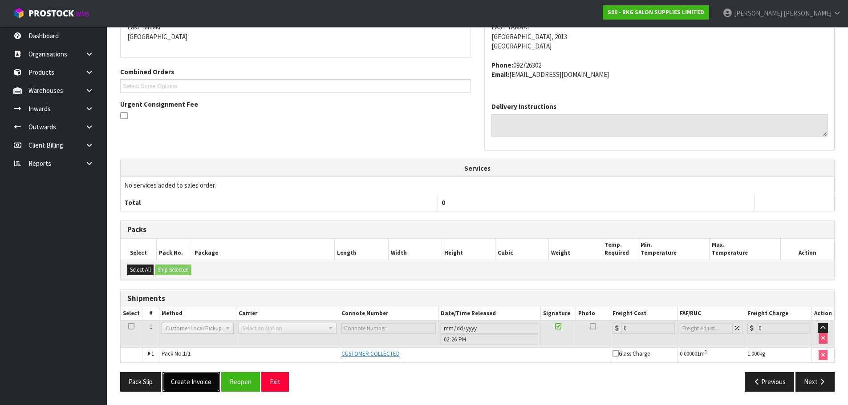
click at [186, 380] on button "Create Invoice" at bounding box center [190, 382] width 57 height 19
click at [182, 385] on button "View Invoice" at bounding box center [188, 382] width 52 height 19
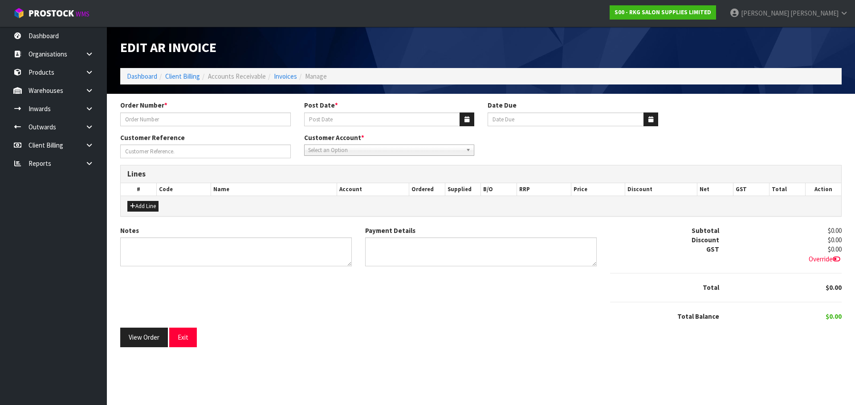
type input "#1603"
type input "[DATE]"
type input "20/10/2025"
type input "VICK"
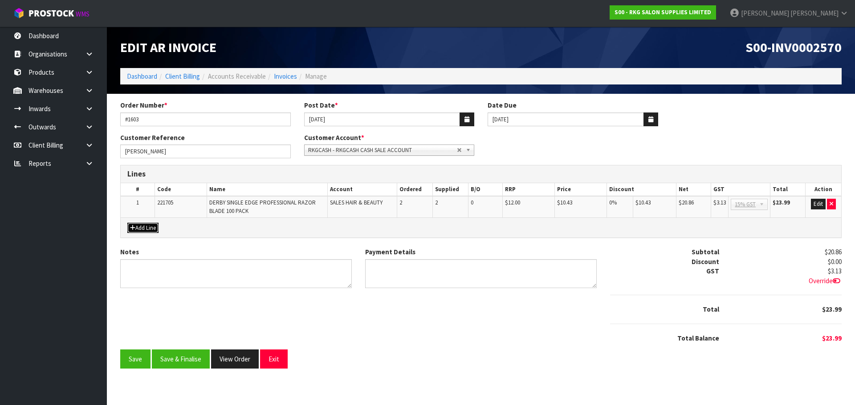
click at [145, 228] on button "Add Line" at bounding box center [142, 228] width 31 height 11
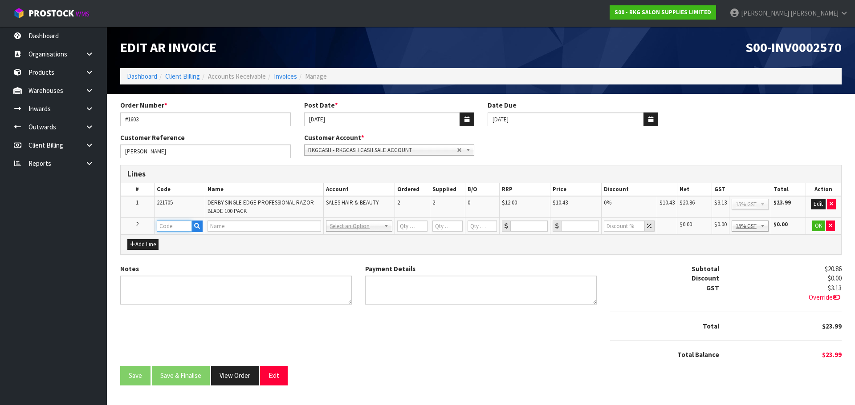
click at [166, 223] on input "text" at bounding box center [175, 226] width 36 height 11
click at [196, 227] on icon "button" at bounding box center [197, 226] width 6 height 6
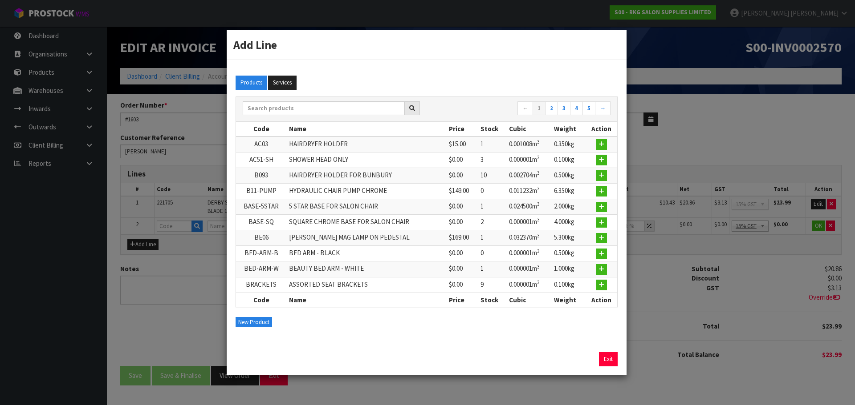
click at [284, 75] on div "Products Services" at bounding box center [426, 83] width 395 height 28
click at [282, 80] on button "Services" at bounding box center [282, 83] width 28 height 14
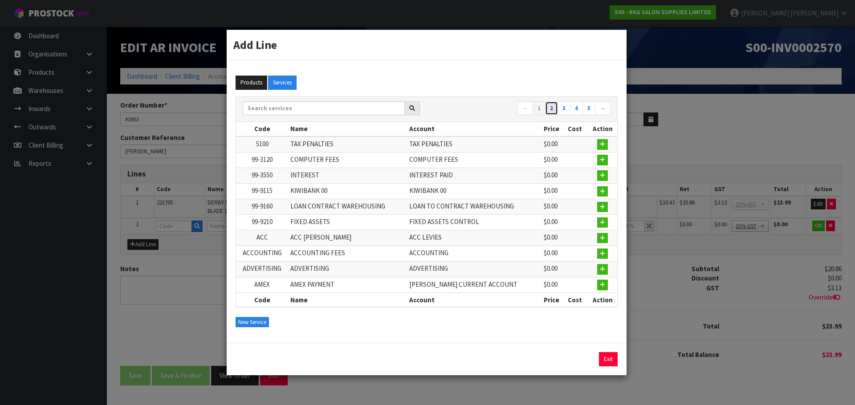
click at [555, 112] on link "2" at bounding box center [551, 108] width 13 height 14
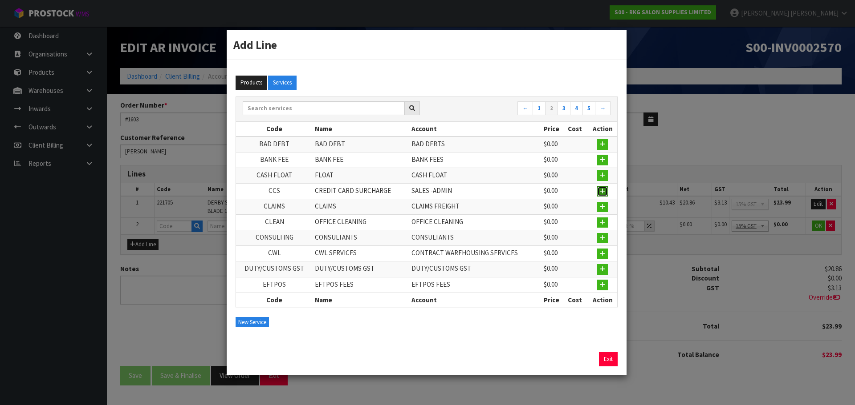
click at [600, 191] on icon "button" at bounding box center [602, 192] width 5 height 6
type input "CCS"
type input "CREDIT CARD SURCHARGE"
type input "1"
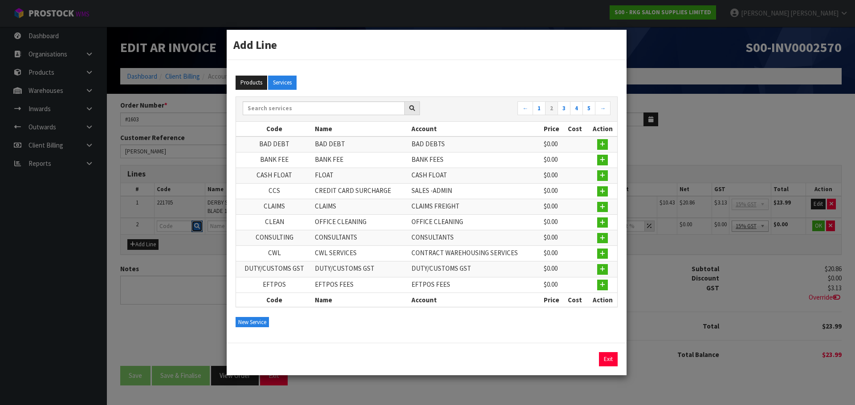
type input "0"
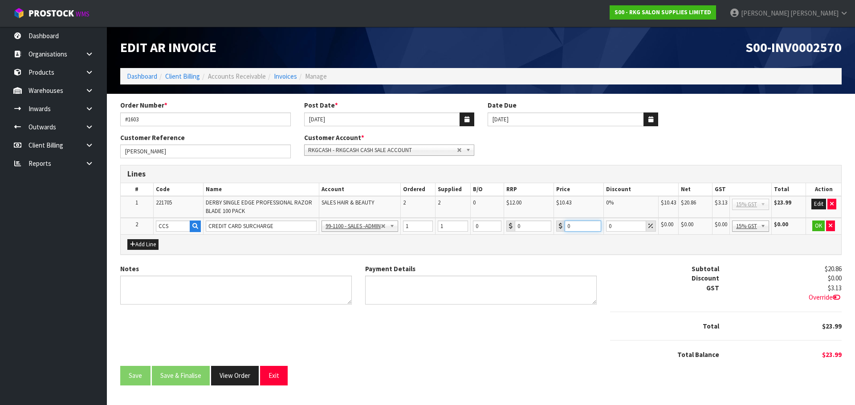
drag, startPoint x: 576, startPoint y: 229, endPoint x: 566, endPoint y: 229, distance: 9.3
click at [566, 229] on input "0" at bounding box center [582, 226] width 36 height 11
type input "0.42"
click at [815, 207] on button "Edit" at bounding box center [818, 204] width 15 height 11
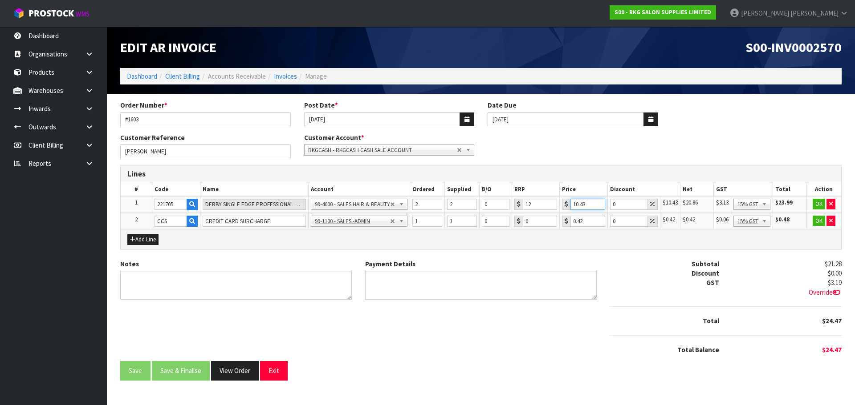
drag, startPoint x: 587, startPoint y: 207, endPoint x: 564, endPoint y: 207, distance: 22.7
click at [564, 207] on div "10.43" at bounding box center [583, 204] width 43 height 11
type input "8.35"
click at [584, 222] on input "0.42" at bounding box center [589, 221] width 35 height 11
type input "0.41"
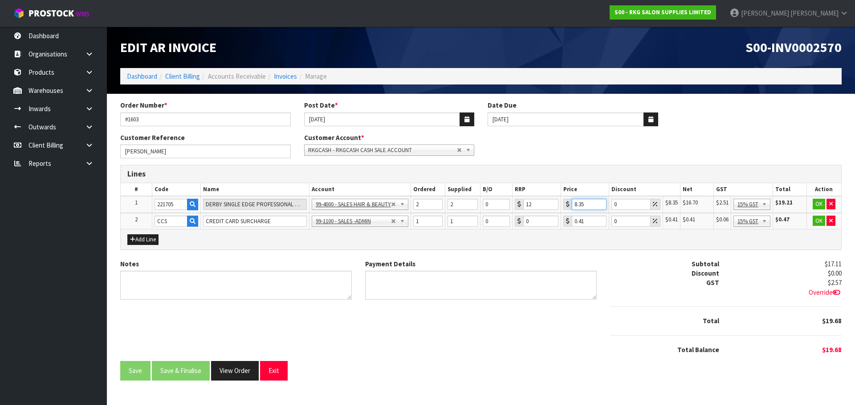
click at [584, 202] on input "8.35" at bounding box center [589, 204] width 35 height 11
drag, startPoint x: 588, startPoint y: 203, endPoint x: 572, endPoint y: 207, distance: 17.2
click at [572, 207] on input "8.35" at bounding box center [589, 204] width 35 height 11
type input "8.34"
drag, startPoint x: 587, startPoint y: 223, endPoint x: 575, endPoint y: 223, distance: 12.5
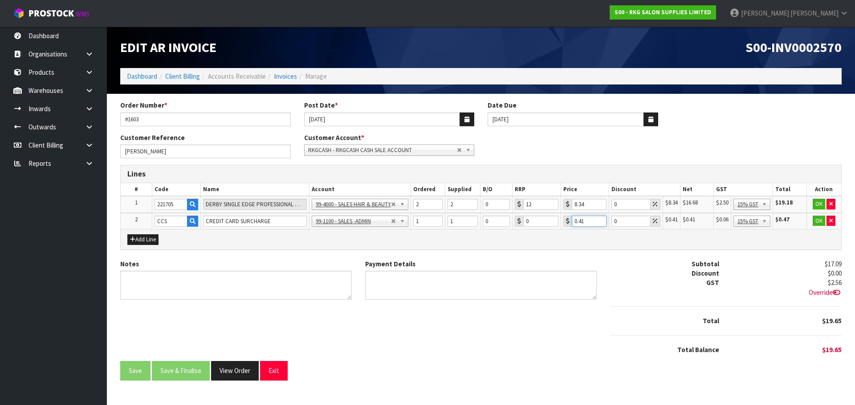
click at [575, 223] on input "0.41" at bounding box center [589, 221] width 35 height 11
type input ".42"
drag, startPoint x: 583, startPoint y: 223, endPoint x: 573, endPoint y: 223, distance: 10.2
click at [573, 223] on input ".42" at bounding box center [589, 221] width 35 height 11
type input ".43"
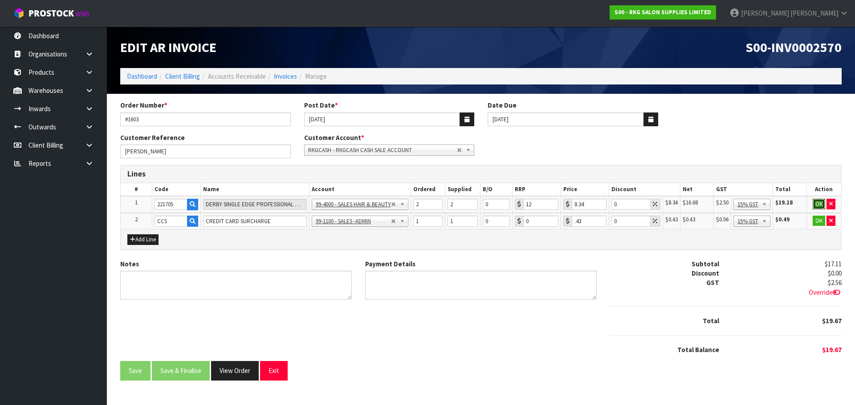
click at [817, 203] on button "OK" at bounding box center [818, 204] width 12 height 11
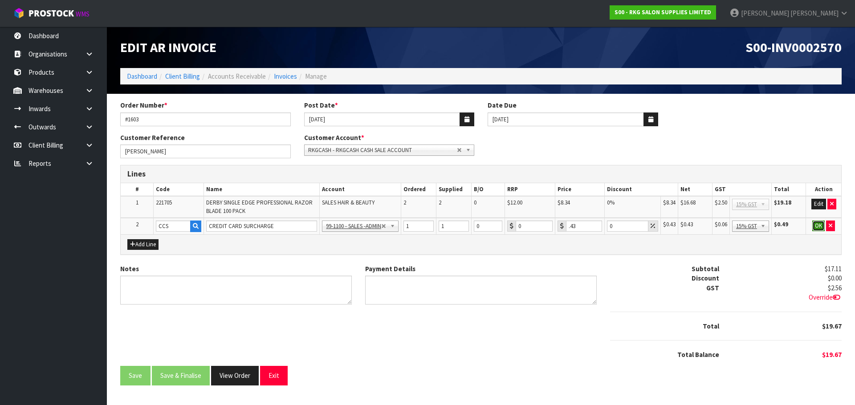
click at [817, 226] on button "OK" at bounding box center [818, 226] width 12 height 11
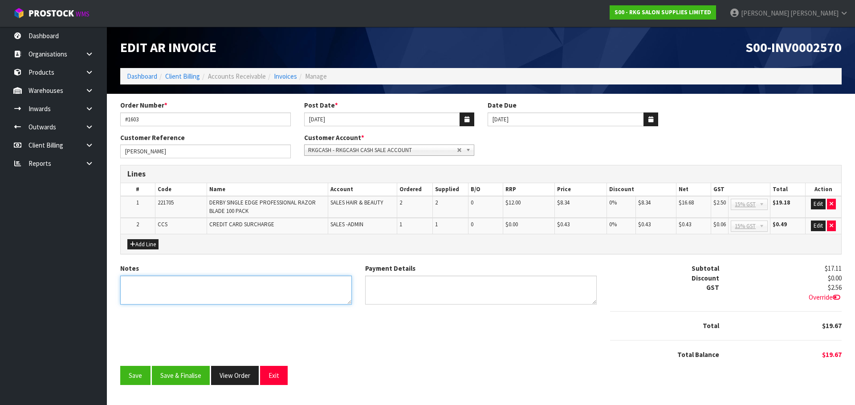
click at [203, 290] on textarea "Notes" at bounding box center [235, 290] width 231 height 29
type textarea "THANK YOU FOR YOUR ORDER"
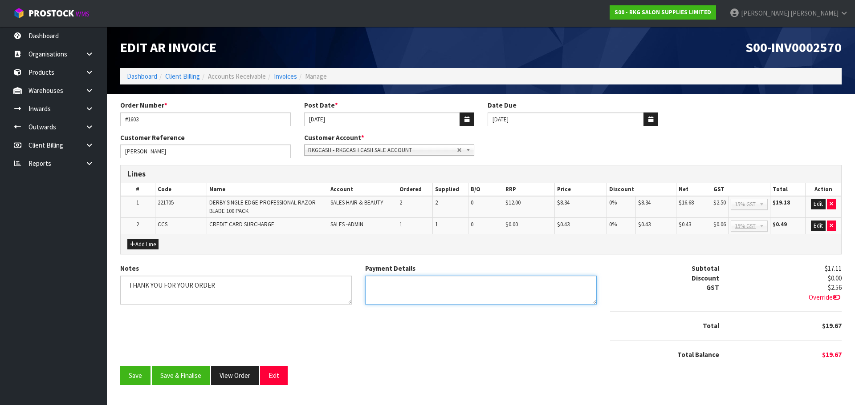
click at [394, 288] on textarea "Payment Details" at bounding box center [480, 290] width 231 height 29
type textarea "EFTPOS 11.9.25"
click at [817, 204] on button "Edit" at bounding box center [818, 204] width 15 height 11
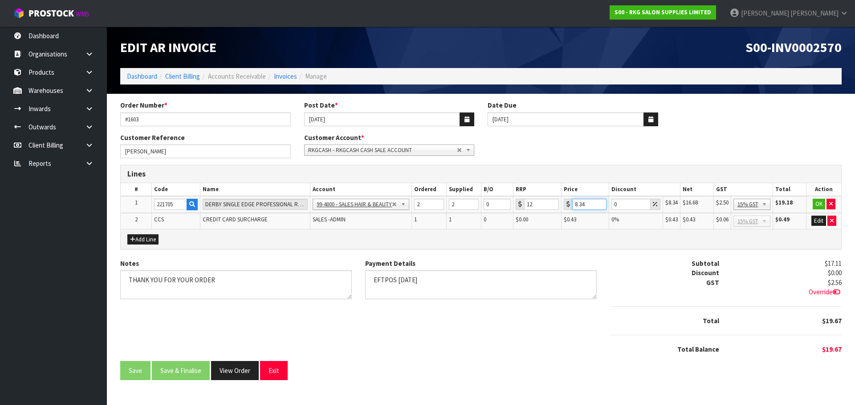
drag, startPoint x: 584, startPoint y: 204, endPoint x: 570, endPoint y: 205, distance: 14.3
click at [570, 205] on div "8.34" at bounding box center [585, 204] width 43 height 11
type input "8.35"
click at [815, 204] on button "OK" at bounding box center [818, 204] width 12 height 11
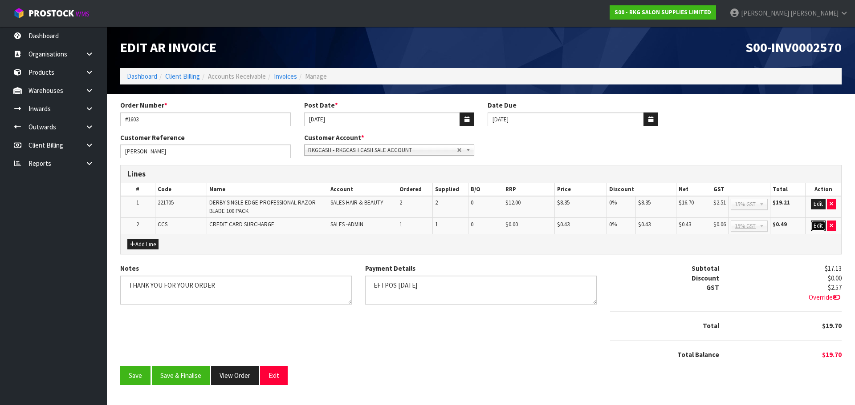
click at [815, 225] on button "Edit" at bounding box center [818, 226] width 15 height 11
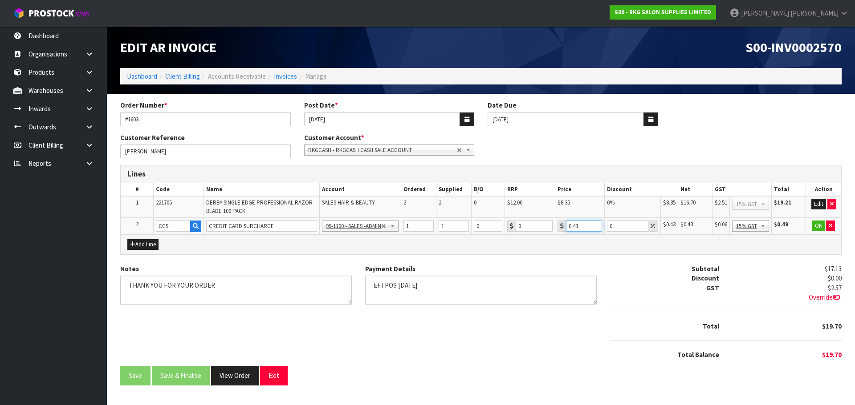
drag, startPoint x: 583, startPoint y: 229, endPoint x: 559, endPoint y: 229, distance: 23.6
click at [559, 229] on div "0.43" at bounding box center [579, 226] width 45 height 11
drag, startPoint x: 580, startPoint y: 228, endPoint x: 565, endPoint y: 228, distance: 15.1
click at [565, 228] on div ".41" at bounding box center [579, 226] width 45 height 11
type input "0.40"
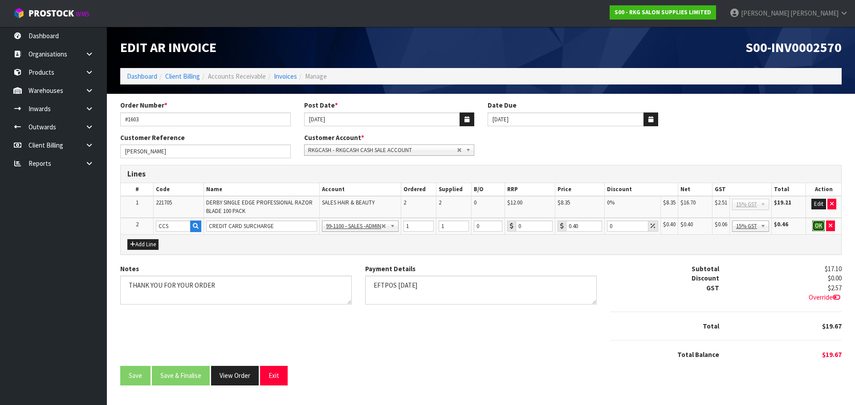
click at [817, 226] on button "OK" at bounding box center [818, 226] width 12 height 11
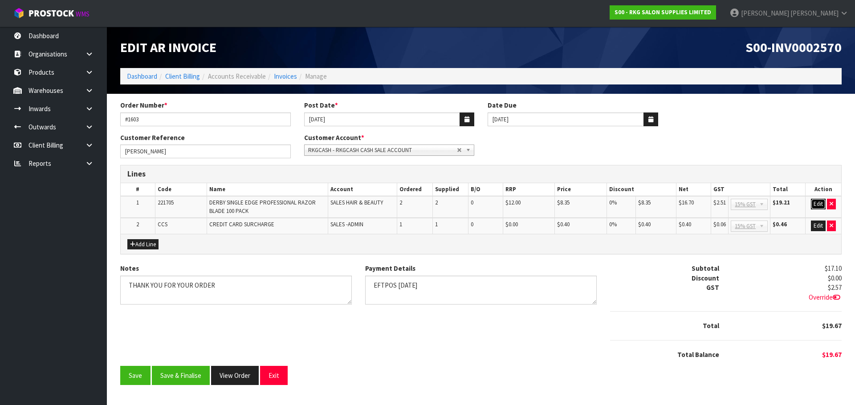
click at [819, 203] on button "Edit" at bounding box center [818, 204] width 15 height 11
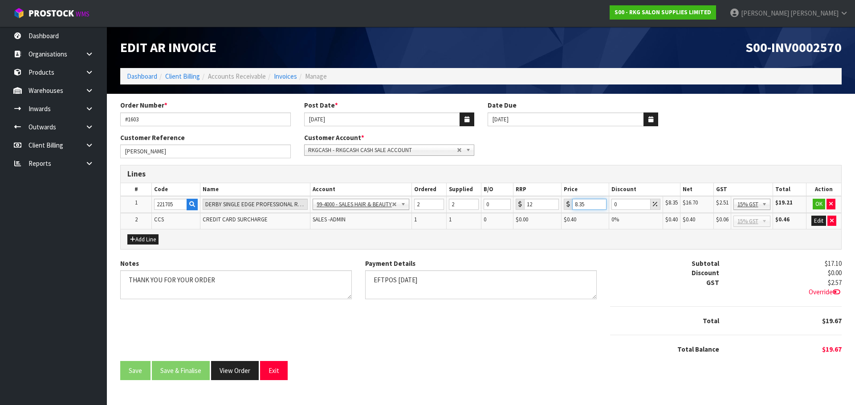
drag, startPoint x: 590, startPoint y: 205, endPoint x: 567, endPoint y: 208, distance: 23.3
click at [567, 207] on div "8.35" at bounding box center [585, 204] width 43 height 11
type input "8.34"
click at [816, 205] on button "OK" at bounding box center [818, 204] width 12 height 11
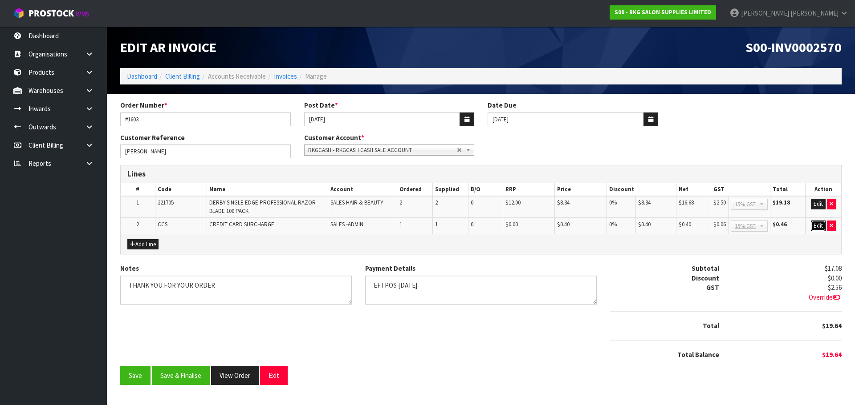
click at [818, 227] on button "Edit" at bounding box center [818, 226] width 15 height 11
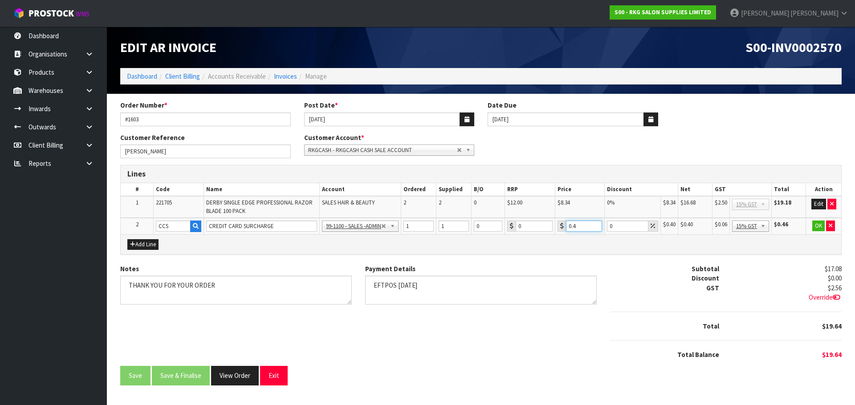
drag, startPoint x: 577, startPoint y: 226, endPoint x: 567, endPoint y: 227, distance: 10.7
click at [567, 227] on input "0.4" at bounding box center [584, 226] width 36 height 11
type input ".42"
click at [819, 225] on button "OK" at bounding box center [818, 226] width 12 height 11
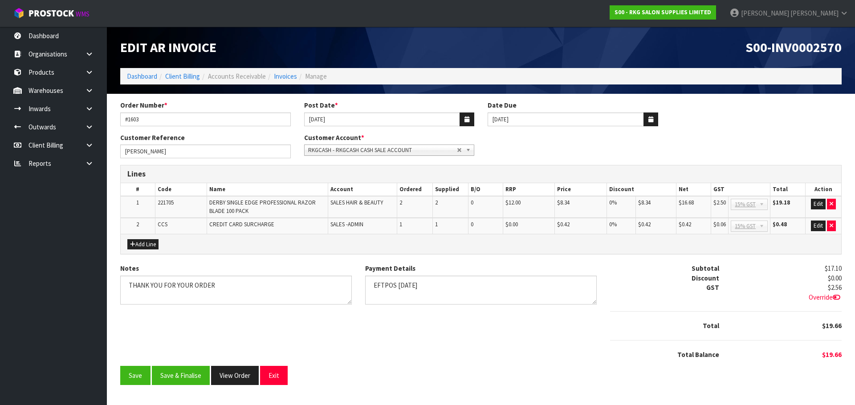
click at [833, 297] on icon at bounding box center [836, 297] width 8 height 7
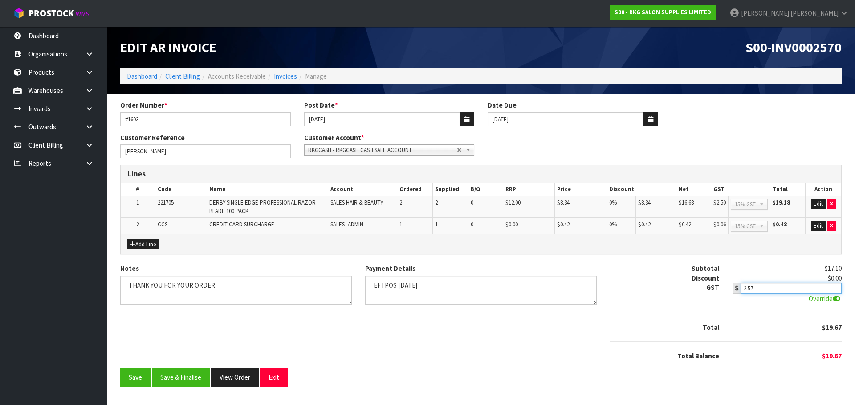
type input "2.57"
click at [836, 287] on input "2.57" at bounding box center [791, 288] width 101 height 11
click at [611, 336] on div at bounding box center [725, 341] width 245 height 19
click at [174, 378] on button "Save & Finalise" at bounding box center [181, 377] width 58 height 19
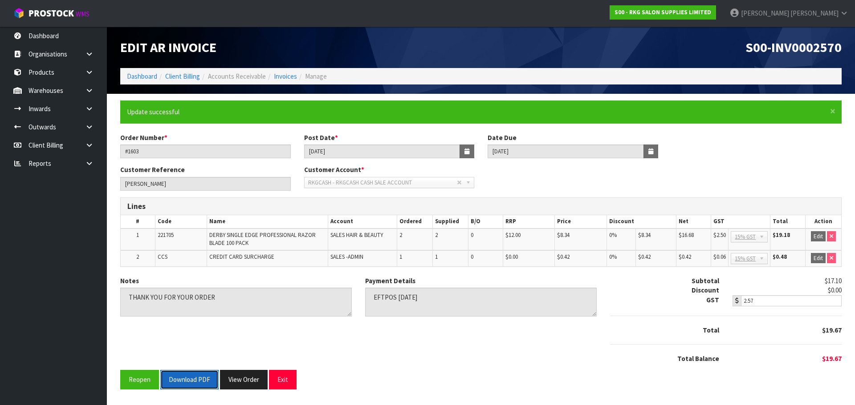
click at [195, 387] on button "Download PDF" at bounding box center [189, 379] width 58 height 19
click at [280, 385] on button "Exit" at bounding box center [283, 379] width 28 height 19
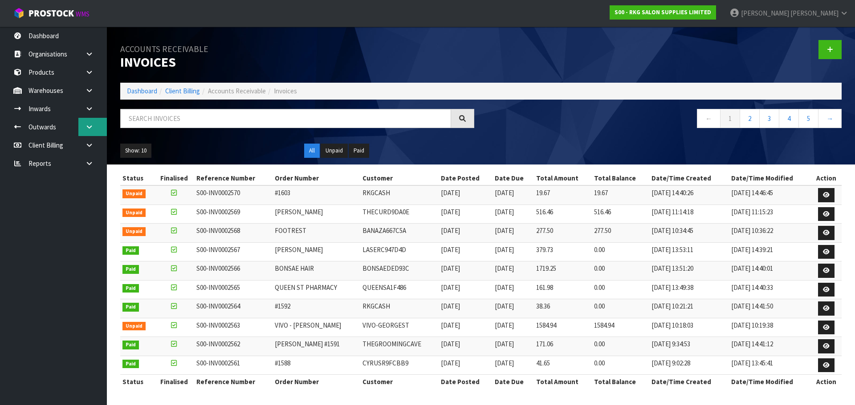
click at [90, 126] on icon at bounding box center [89, 127] width 8 height 7
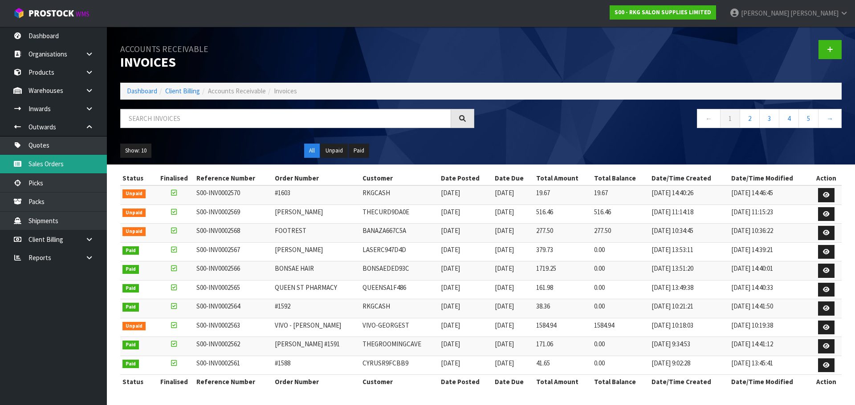
click at [49, 166] on link "Sales Orders" at bounding box center [53, 164] width 107 height 18
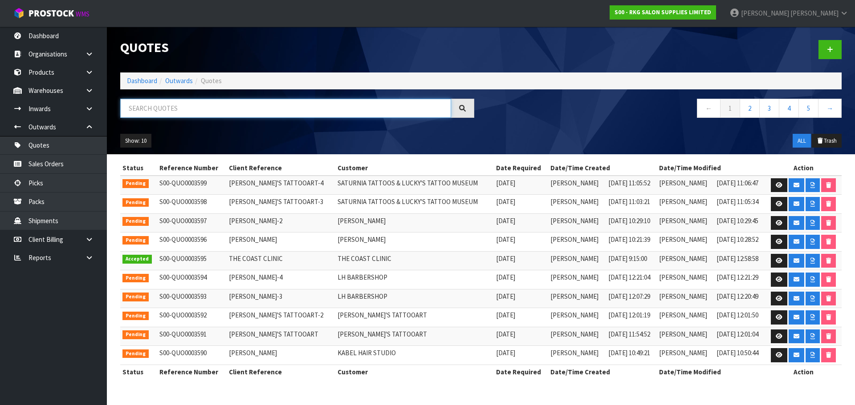
click at [138, 108] on input "text" at bounding box center [285, 108] width 331 height 19
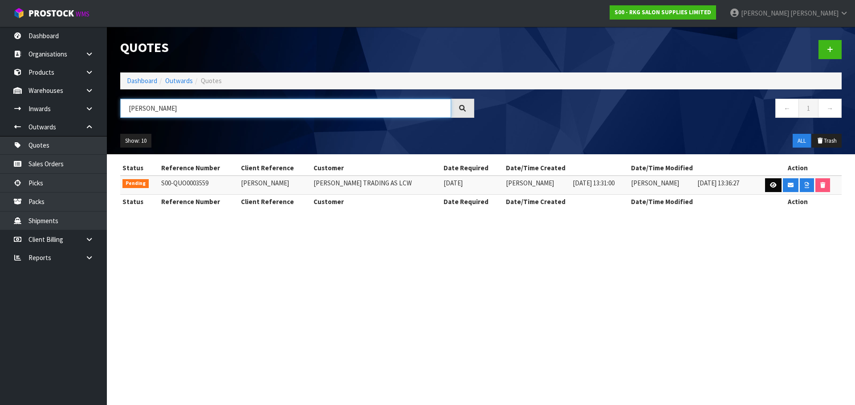
type input "[PERSON_NAME]"
click at [770, 186] on icon at bounding box center [773, 185] width 7 height 6
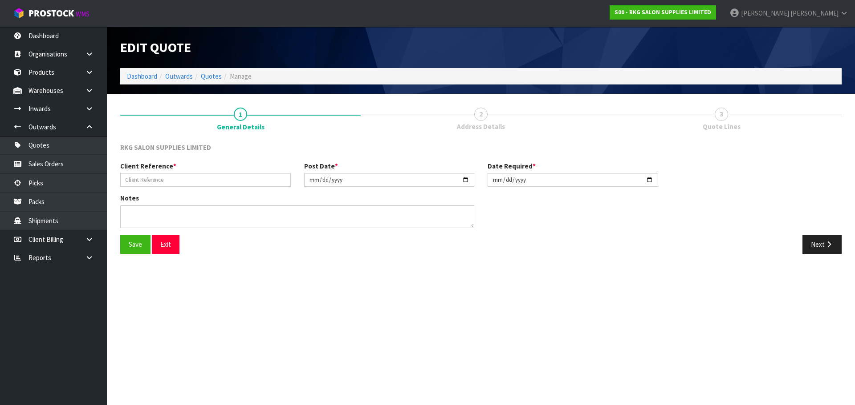
type input "[PERSON_NAME]"
type input "[DATE]"
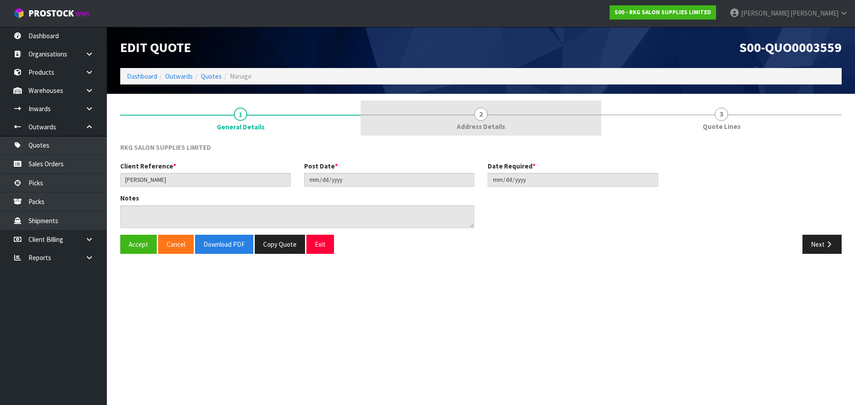
click at [481, 116] on span "2" at bounding box center [480, 114] width 13 height 13
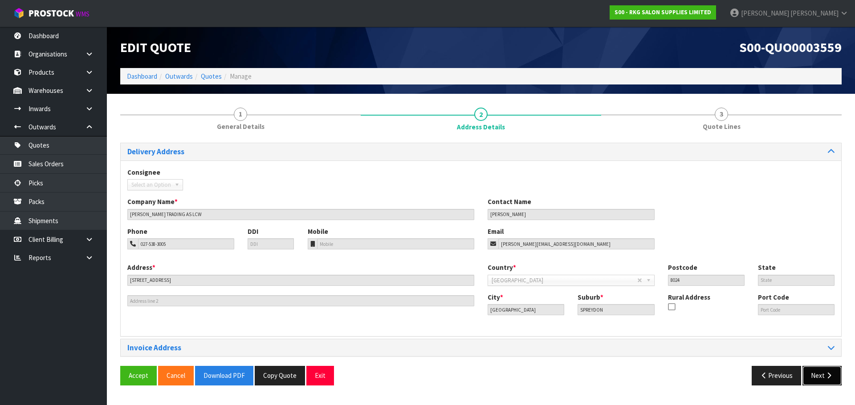
click at [817, 378] on button "Next" at bounding box center [821, 375] width 39 height 19
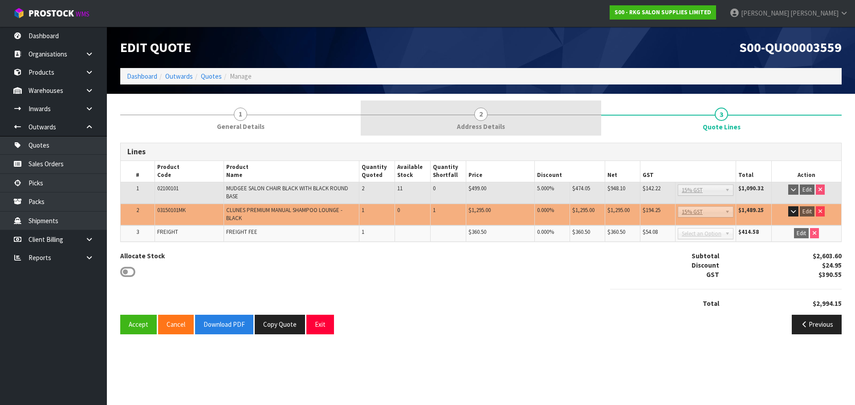
click at [484, 117] on span "2" at bounding box center [480, 114] width 13 height 13
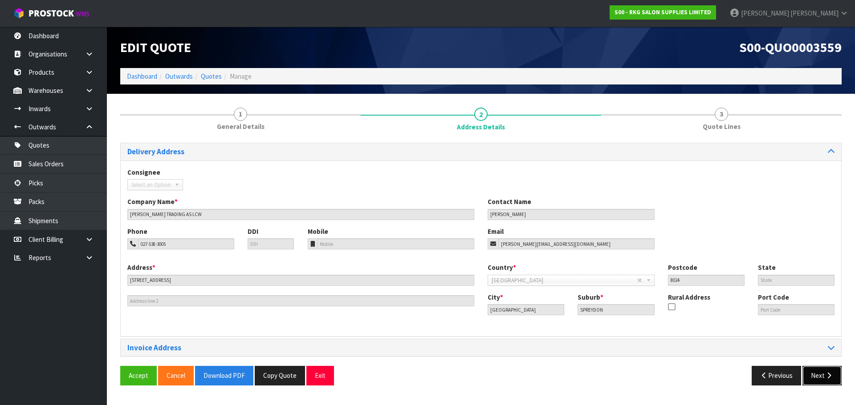
click at [823, 378] on button "Next" at bounding box center [821, 375] width 39 height 19
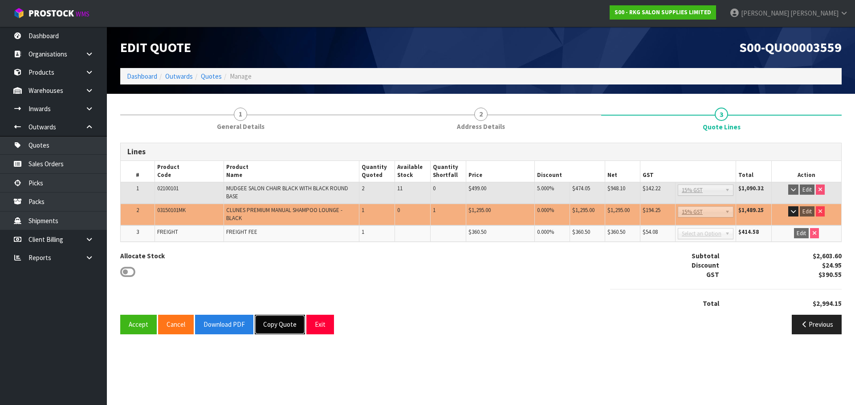
click at [288, 325] on button "Copy Quote" at bounding box center [280, 324] width 50 height 19
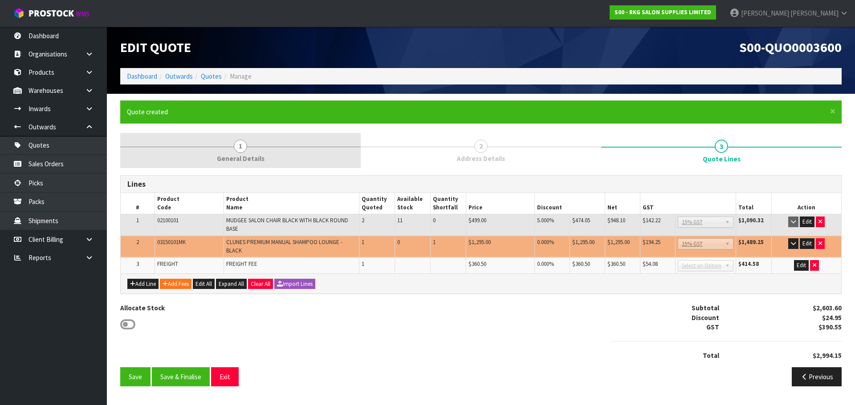
click at [238, 148] on span "1" at bounding box center [240, 146] width 13 height 13
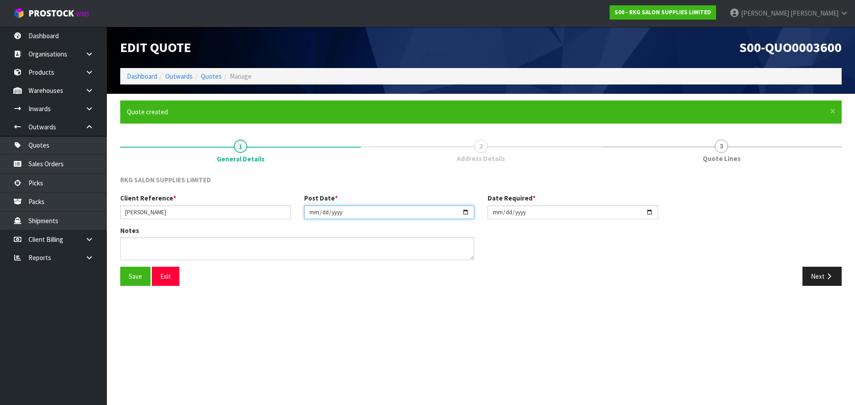
click at [469, 215] on input "[DATE]" at bounding box center [389, 213] width 170 height 14
type input "[DATE]"
click at [653, 213] on input "[DATE]" at bounding box center [572, 213] width 170 height 14
type input "[DATE]"
click at [138, 269] on button "Save" at bounding box center [135, 276] width 30 height 19
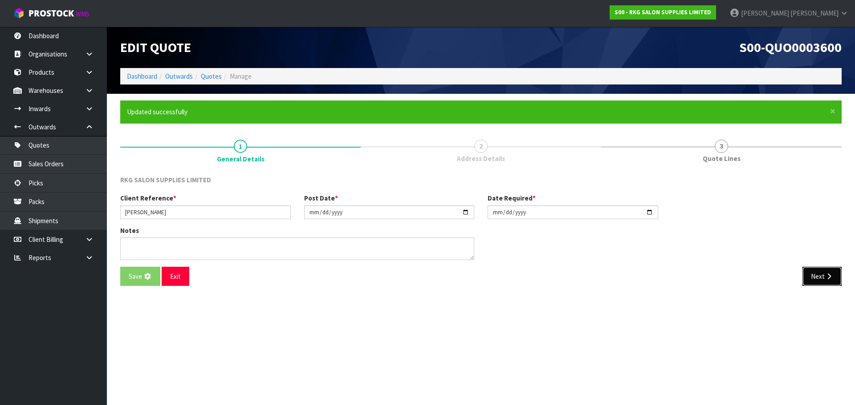
click at [809, 277] on button "Next" at bounding box center [821, 276] width 39 height 19
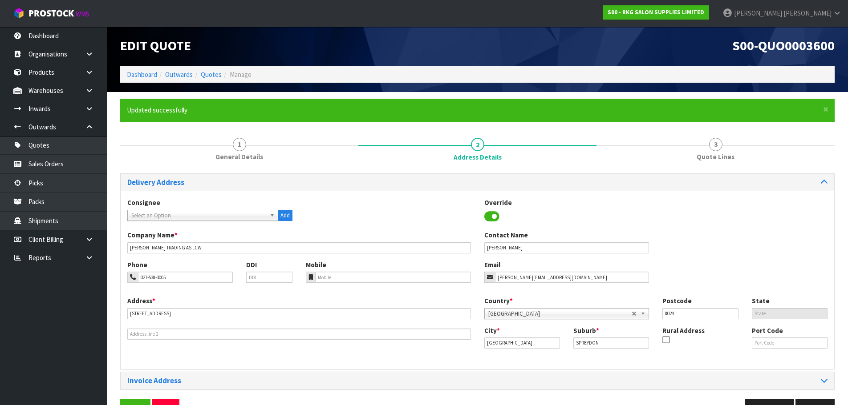
scroll to position [29, 0]
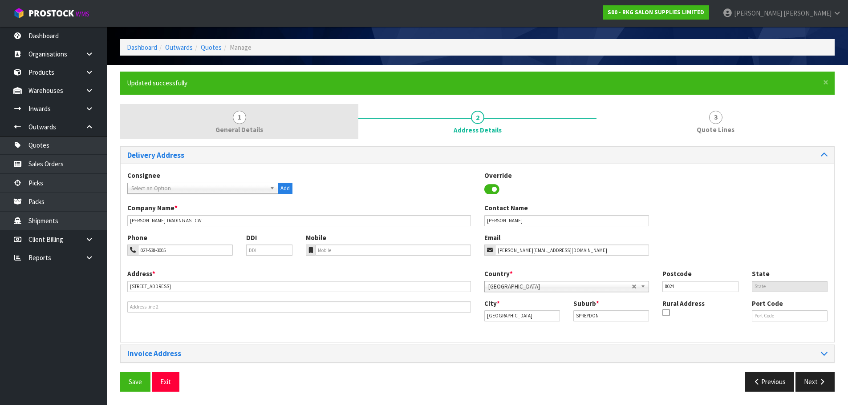
click at [239, 114] on span "1" at bounding box center [239, 117] width 13 height 13
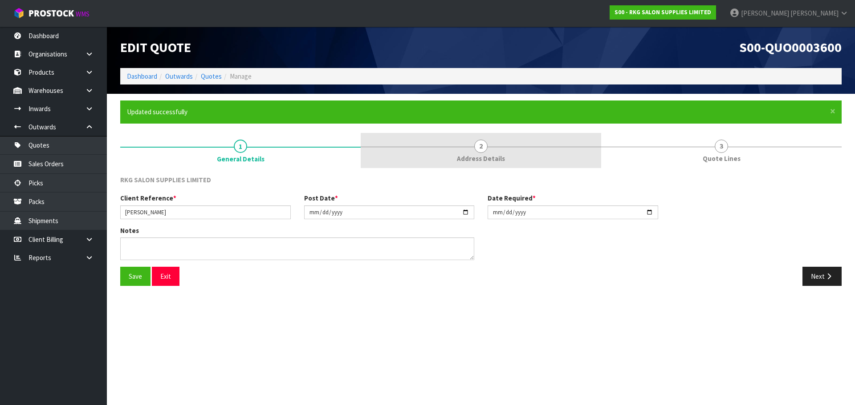
click at [488, 147] on div at bounding box center [481, 147] width 240 height 0
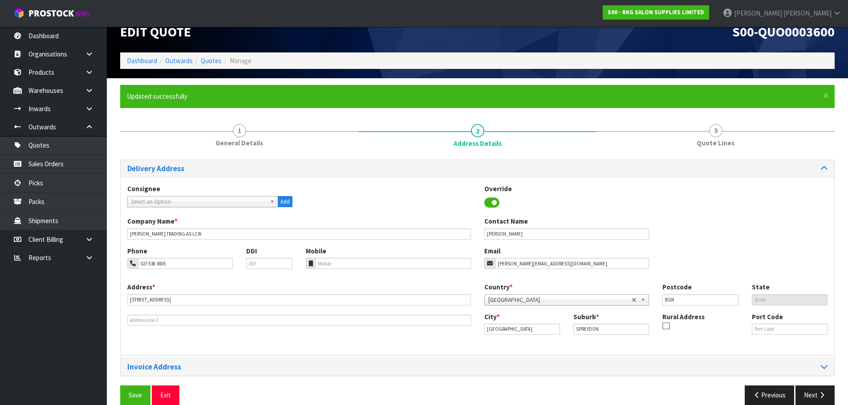
scroll to position [29, 0]
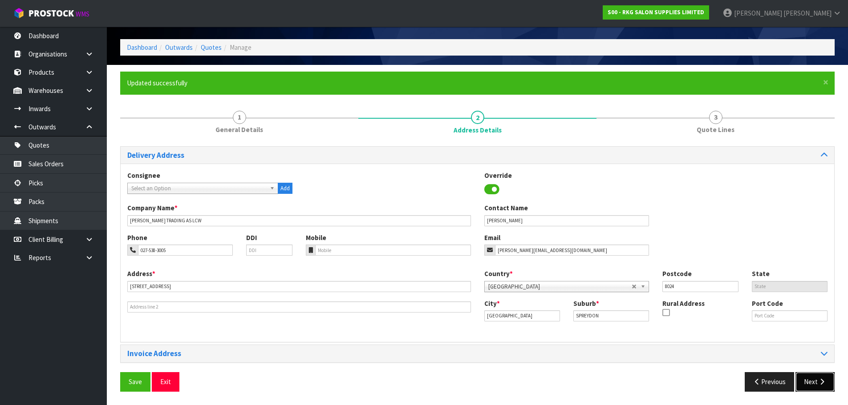
click at [805, 377] on button "Next" at bounding box center [814, 382] width 39 height 19
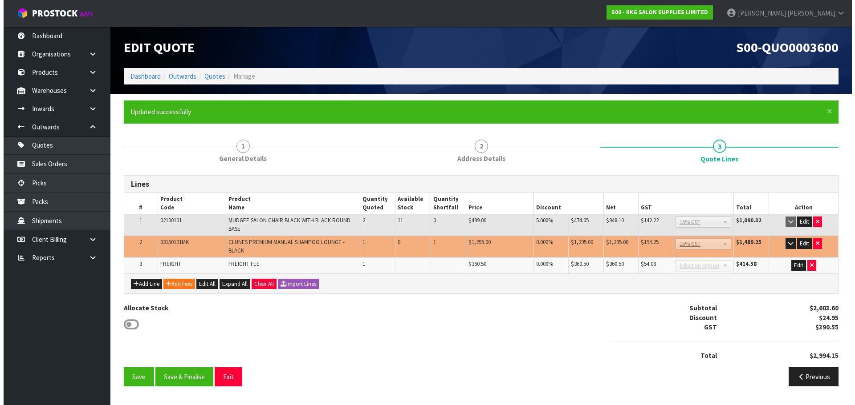
scroll to position [0, 0]
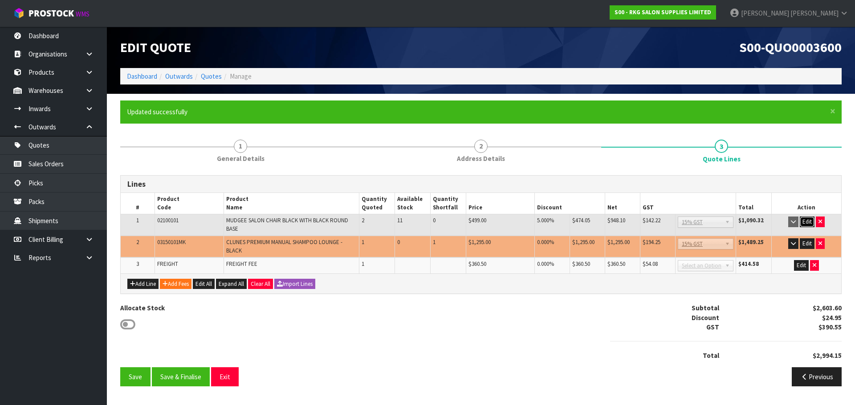
click at [805, 223] on button "Edit" at bounding box center [806, 222] width 15 height 11
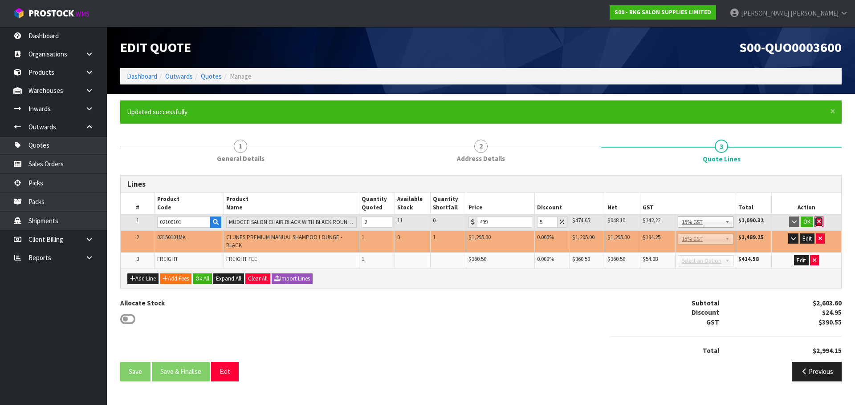
click at [819, 223] on icon "button" at bounding box center [819, 222] width 4 height 6
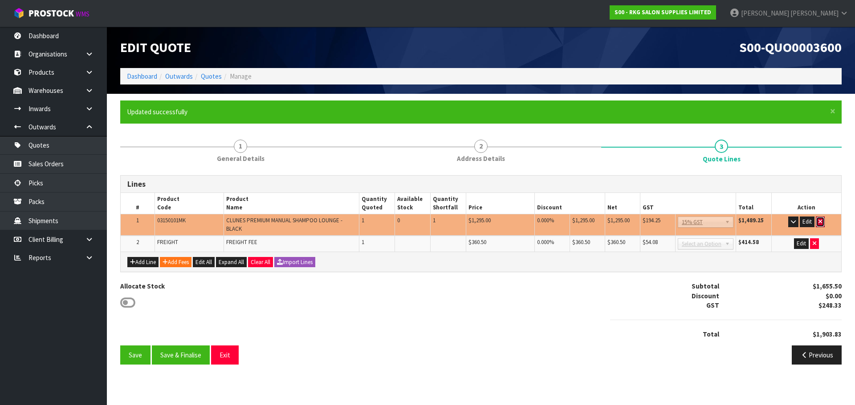
click at [819, 223] on icon "button" at bounding box center [820, 222] width 4 height 6
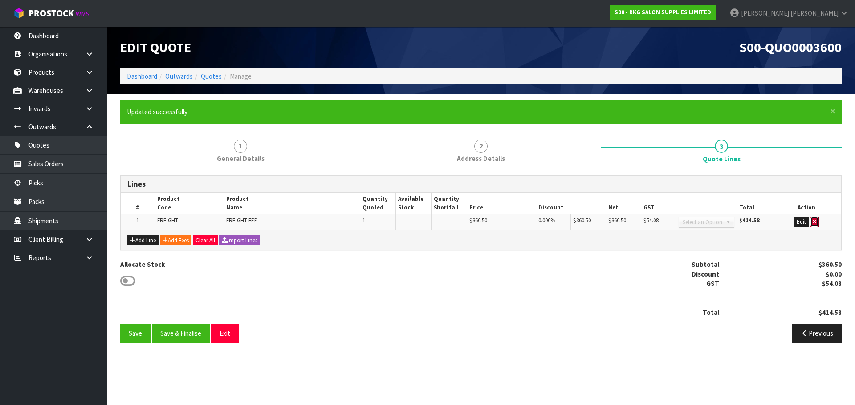
click at [819, 223] on button "button" at bounding box center [814, 222] width 9 height 11
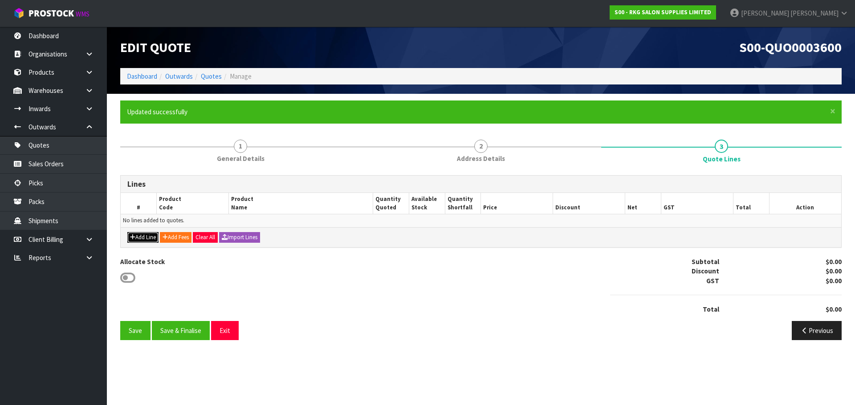
click at [138, 238] on button "Add Line" at bounding box center [142, 237] width 31 height 11
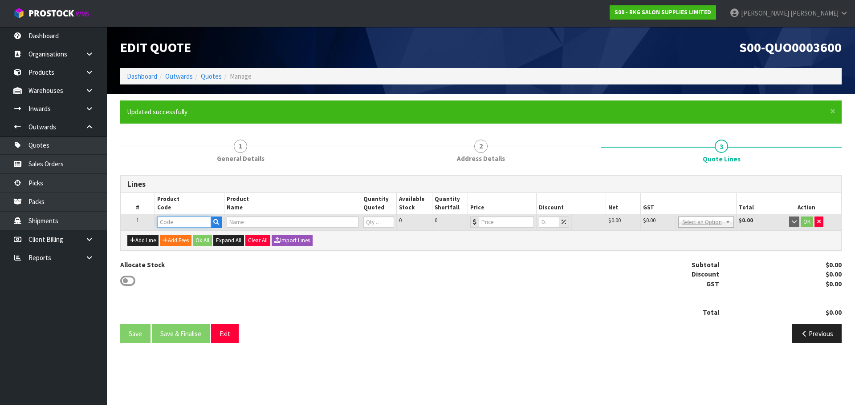
click at [170, 227] on input "text" at bounding box center [183, 222] width 53 height 11
click at [166, 223] on input "text" at bounding box center [183, 222] width 53 height 11
type input "021001"
click at [172, 237] on strong "021001" at bounding box center [176, 237] width 21 height 8
type input "02100101"
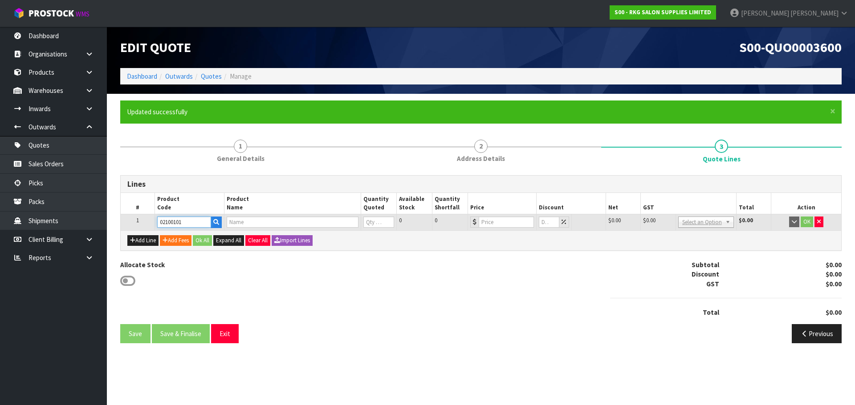
type input "MUDGEE SALON CHAIR BLACK WITH BLACK ROUND BASE"
type input "0"
type input "499"
type input "0"
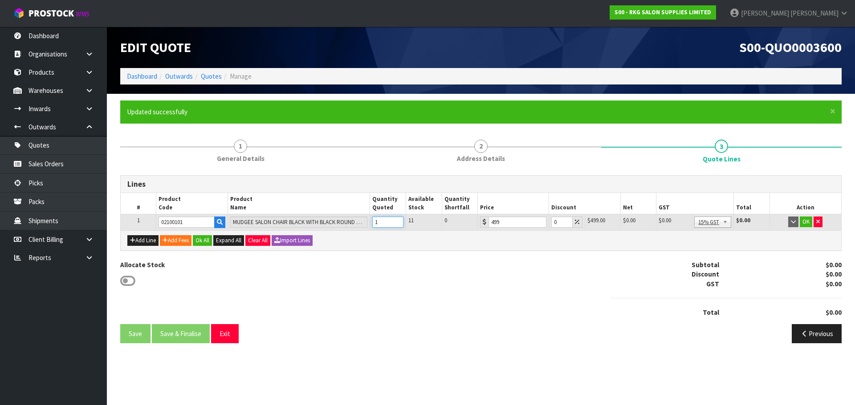
type input "1"
click at [398, 220] on input "1" at bounding box center [387, 222] width 31 height 11
click at [820, 225] on button "button" at bounding box center [817, 222] width 9 height 11
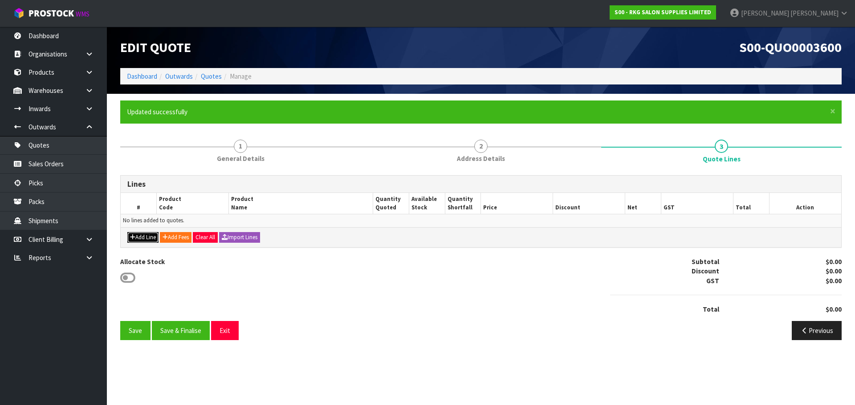
click at [144, 237] on button "Add Line" at bounding box center [142, 237] width 31 height 11
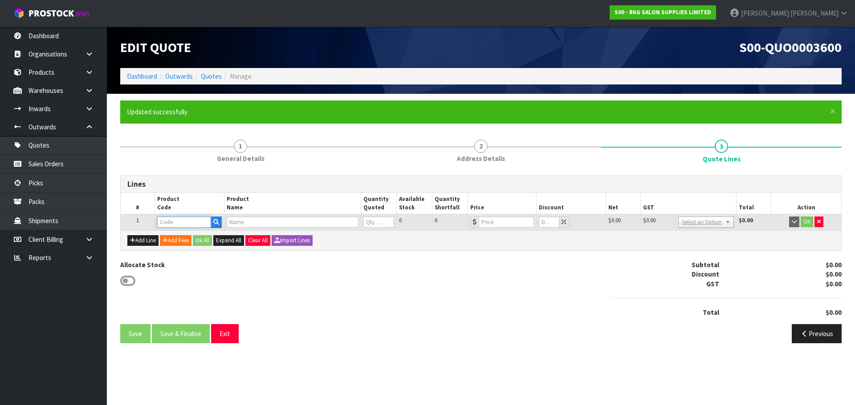
click at [158, 221] on input "text" at bounding box center [183, 222] width 53 height 11
type input "021001"
click at [182, 247] on strong "021001" at bounding box center [176, 249] width 21 height 8
type input "02100101-X"
type input "MUDGEE SALON CHAIR BLACK WITH BLACK ROUND BASE - USED"
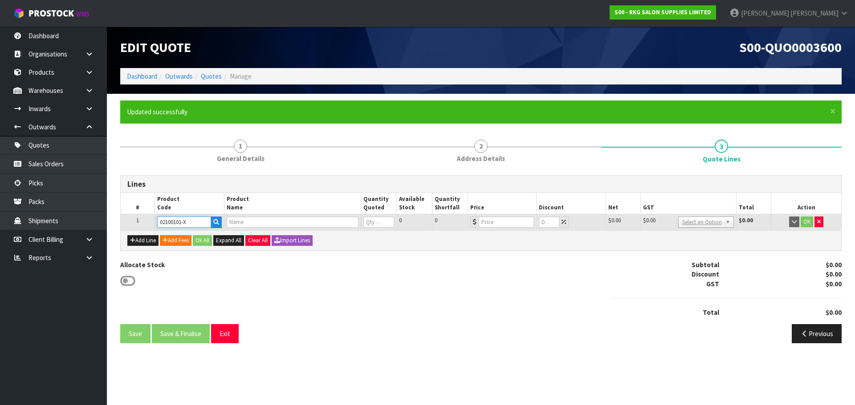
type input "0"
type input "299"
type input "0"
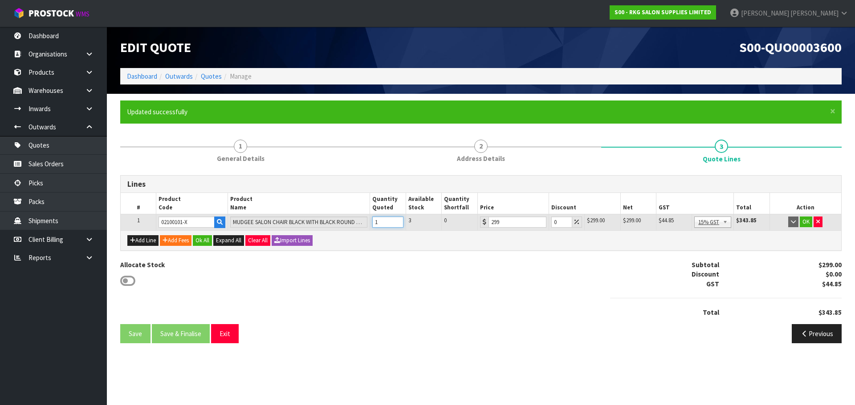
click at [397, 221] on input "1" at bounding box center [387, 222] width 31 height 11
type input "2"
click at [397, 221] on input "2" at bounding box center [387, 222] width 31 height 11
click at [806, 223] on button "OK" at bounding box center [805, 222] width 12 height 11
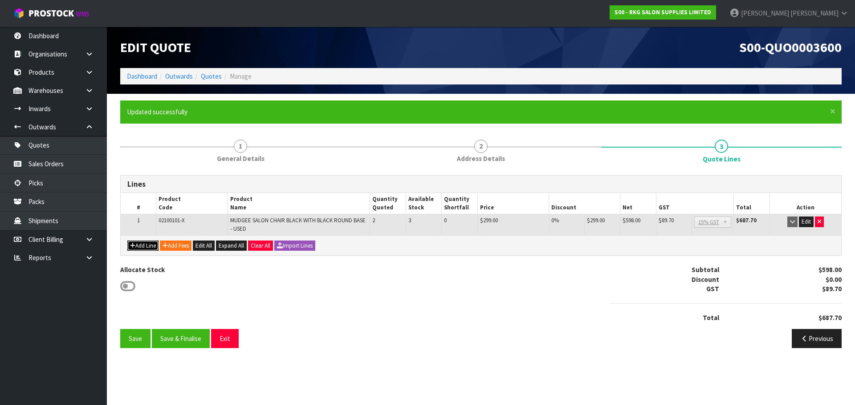
click at [146, 242] on button "Add Line" at bounding box center [142, 246] width 31 height 11
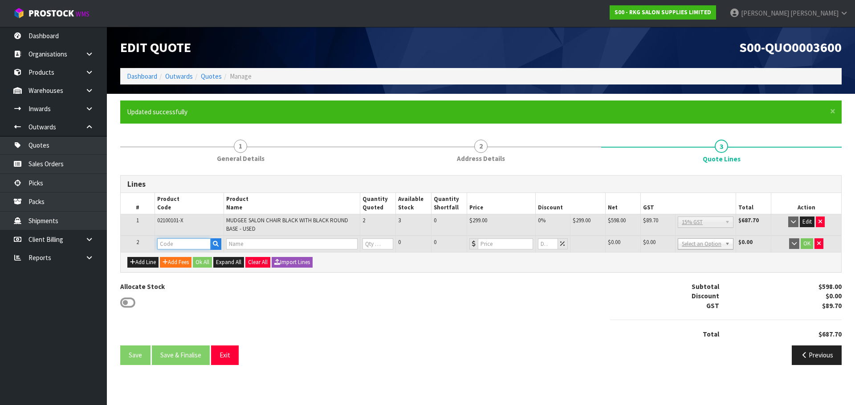
click at [162, 240] on input "text" at bounding box center [183, 244] width 53 height 11
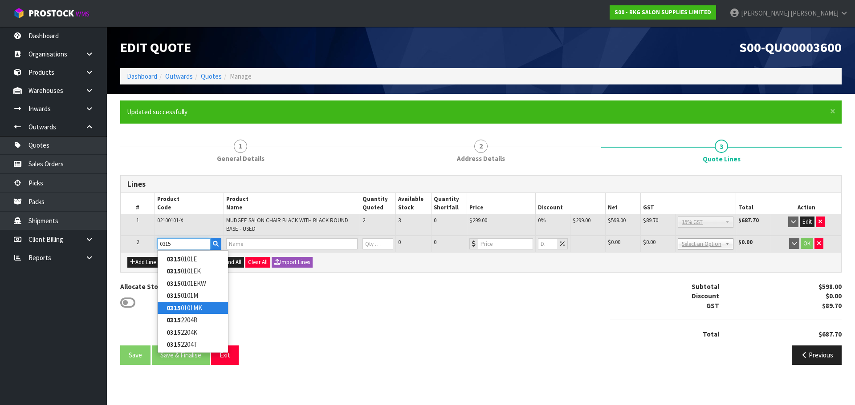
type input "0315"
click at [178, 304] on strong "0315" at bounding box center [173, 308] width 14 height 8
type input "03150101MK"
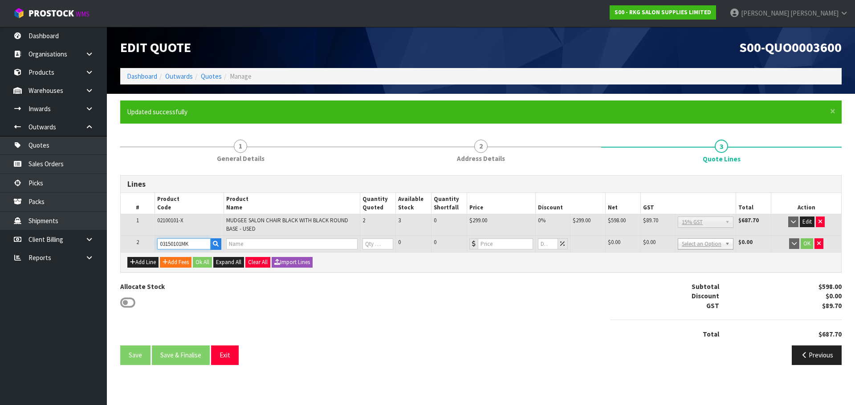
type input "CLUNES PREMIUM MANUAL SHAMPOO LOUNGE - BLACK"
type input "0"
type input "1295"
type input "0"
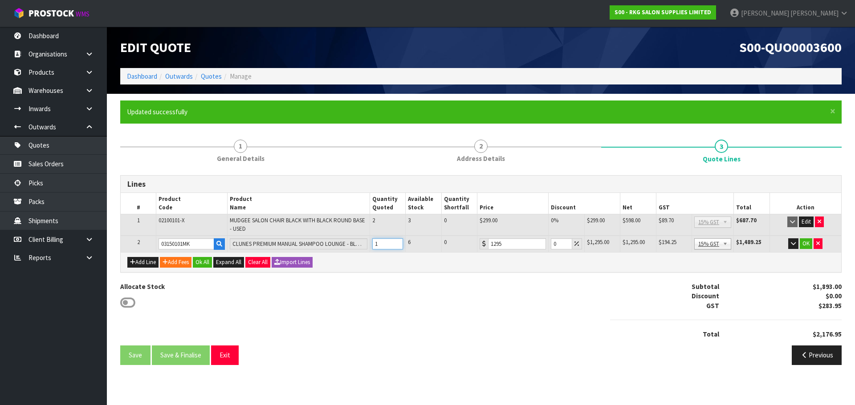
type input "1"
click at [397, 241] on input "1" at bounding box center [387, 244] width 31 height 11
click at [176, 263] on button "Add Fees" at bounding box center [176, 262] width 32 height 11
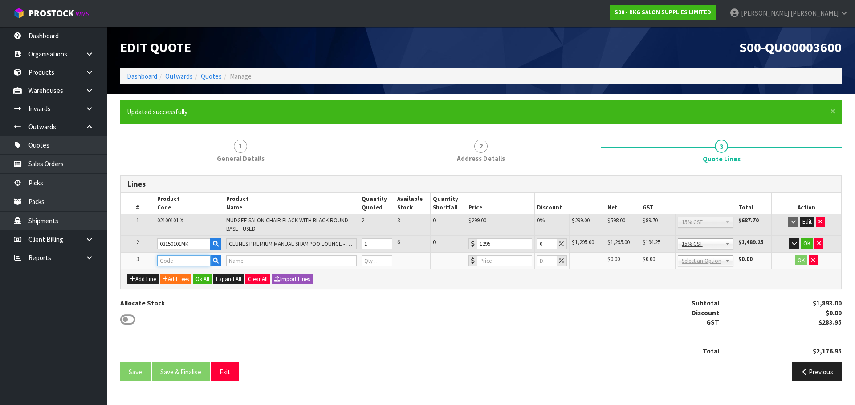
click at [178, 261] on input "text" at bounding box center [183, 260] width 53 height 11
type input "FRE"
click at [178, 275] on link "FRE IGHT" at bounding box center [193, 276] width 70 height 12
type input "FREIGHT"
type input "FREIGHT FEE"
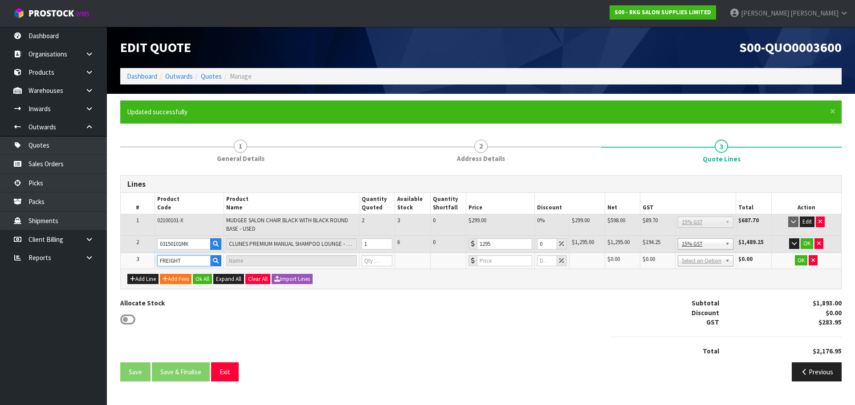
type input "1"
type input "0"
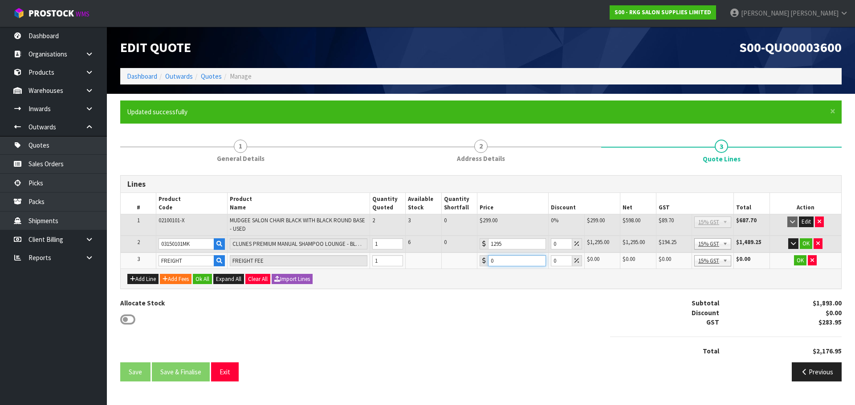
drag, startPoint x: 501, startPoint y: 261, endPoint x: 482, endPoint y: 262, distance: 19.2
click at [482, 262] on div "0" at bounding box center [512, 260] width 66 height 11
type input "360.50"
click at [803, 242] on button "OK" at bounding box center [805, 244] width 12 height 11
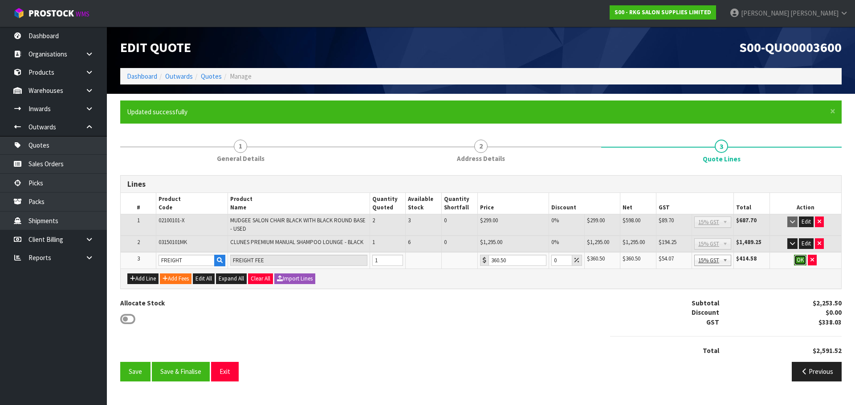
click at [803, 262] on button "OK" at bounding box center [800, 260] width 12 height 11
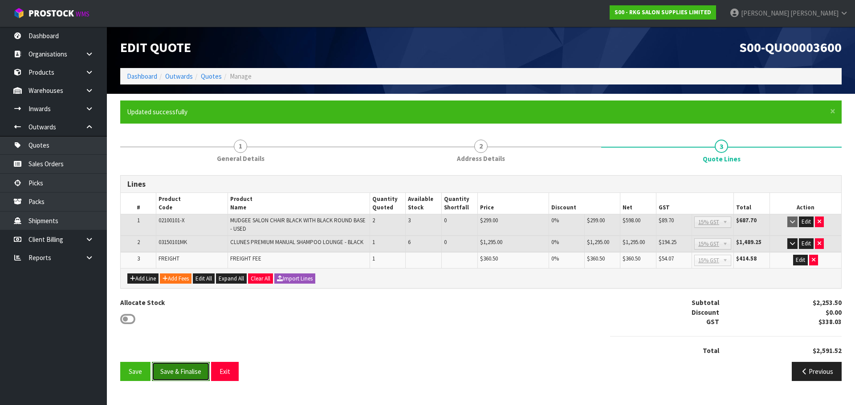
click at [187, 375] on button "Save & Finalise" at bounding box center [181, 371] width 58 height 19
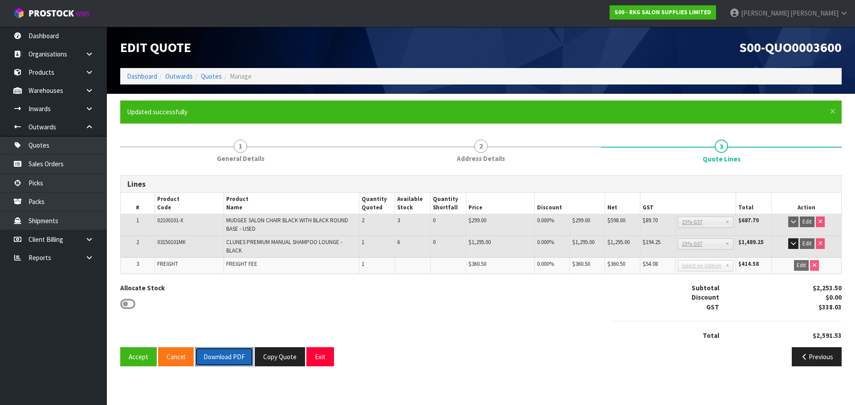
click at [219, 358] on button "Download PDF" at bounding box center [224, 357] width 58 height 19
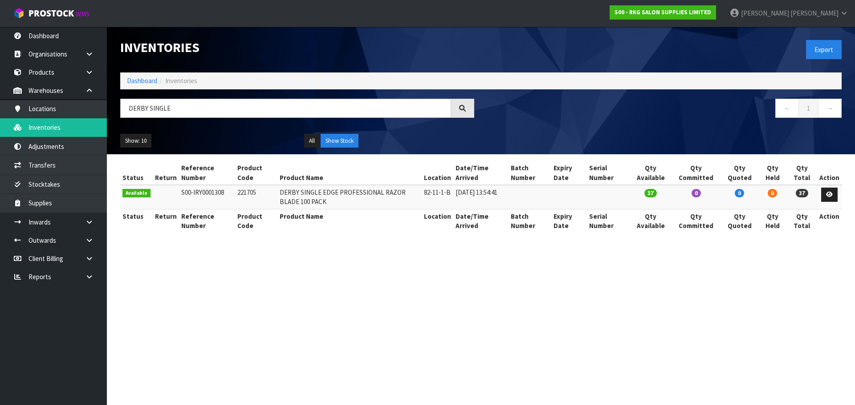
drag, startPoint x: 172, startPoint y: 104, endPoint x: 119, endPoint y: 114, distance: 54.3
click at [119, 114] on div "DERBY SINGLE" at bounding box center [297, 112] width 367 height 26
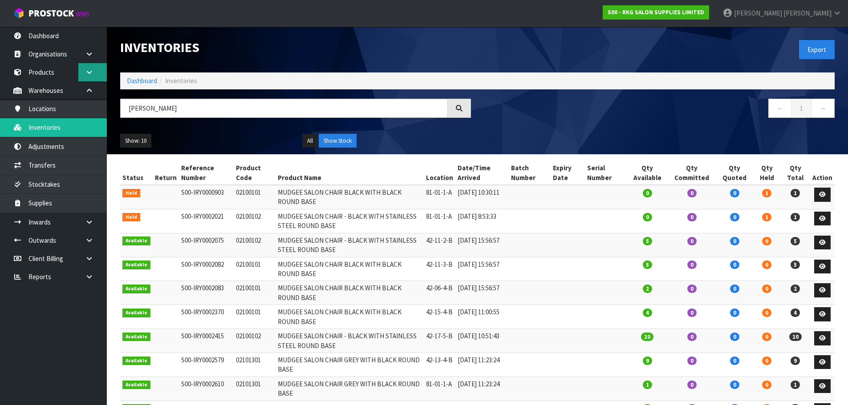
type input "[PERSON_NAME]"
click at [81, 71] on link at bounding box center [92, 72] width 28 height 18
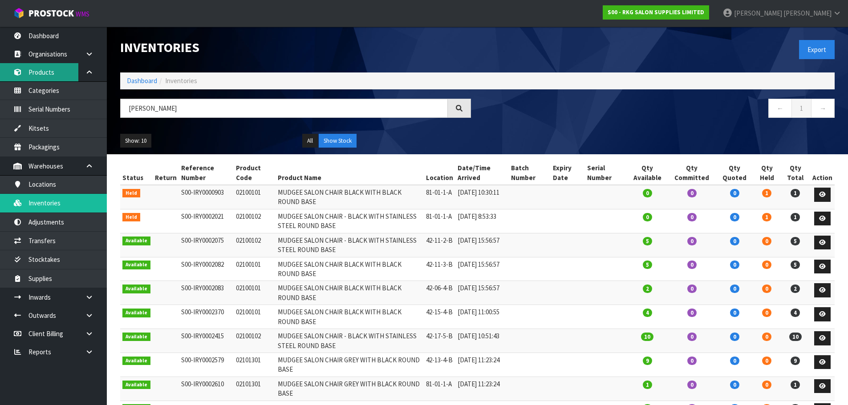
click at [47, 68] on link "Products" at bounding box center [53, 72] width 107 height 18
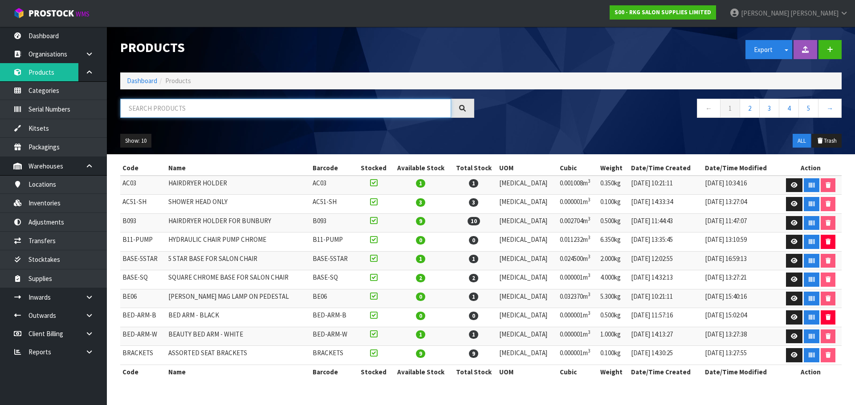
click at [160, 109] on input "text" at bounding box center [285, 108] width 331 height 19
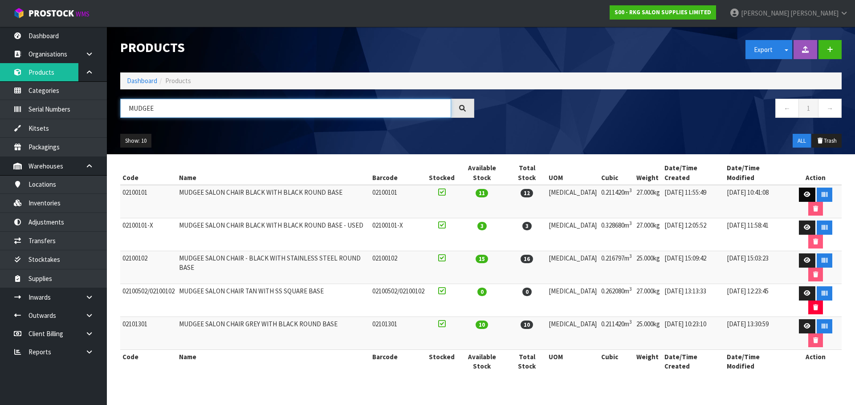
type input "MUDGEE"
click at [803, 192] on icon at bounding box center [806, 195] width 7 height 6
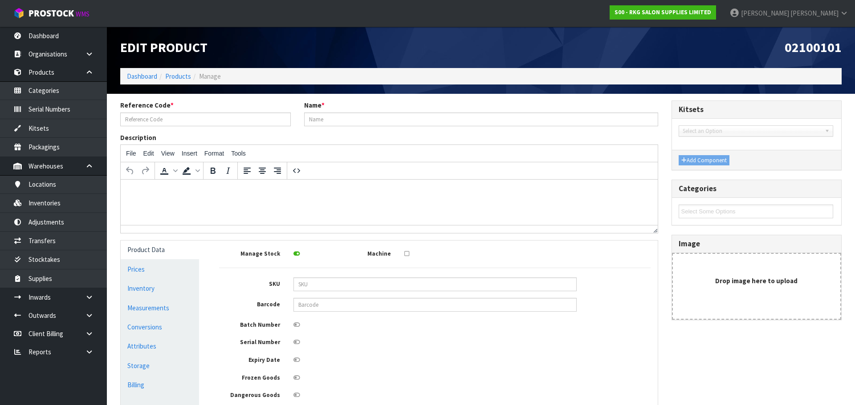
type input "02100101"
type input "MUDGEE SALON CHAIR BLACK WITH BLACK ROUND BASE"
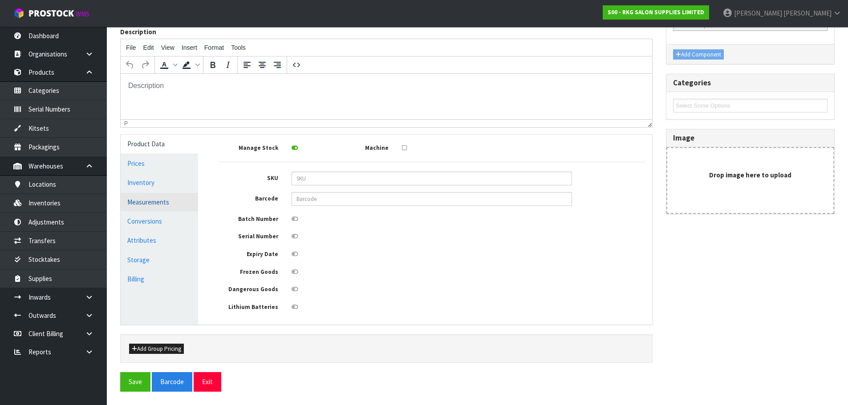
click at [148, 204] on link "Measurements" at bounding box center [159, 202] width 77 height 18
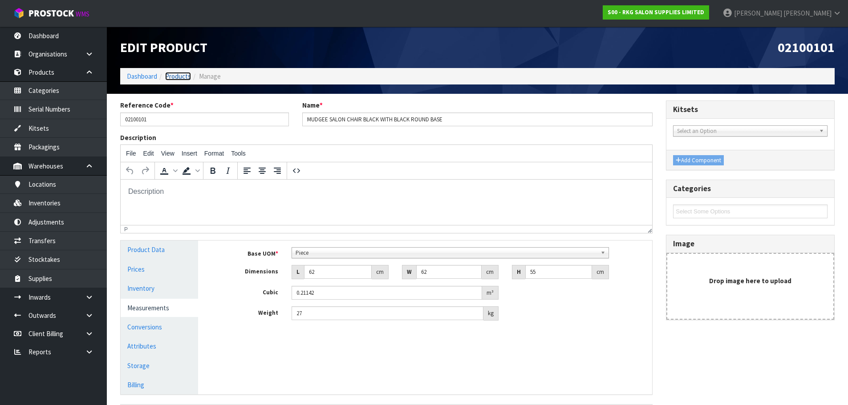
click at [174, 77] on link "Products" at bounding box center [178, 76] width 26 height 8
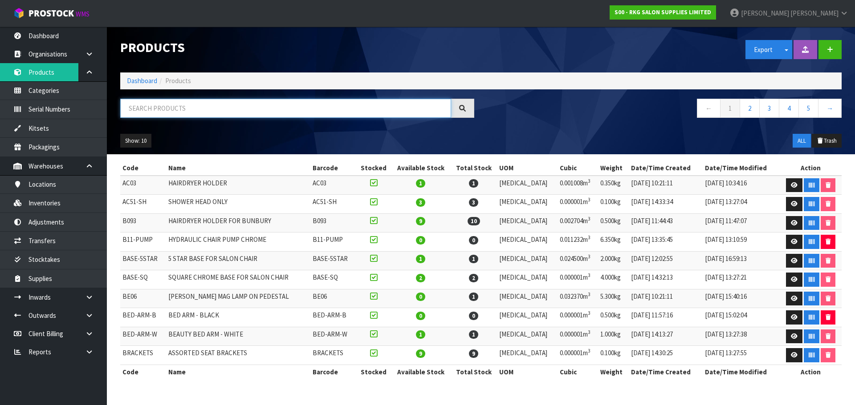
click at [172, 114] on input "text" at bounding box center [285, 108] width 331 height 19
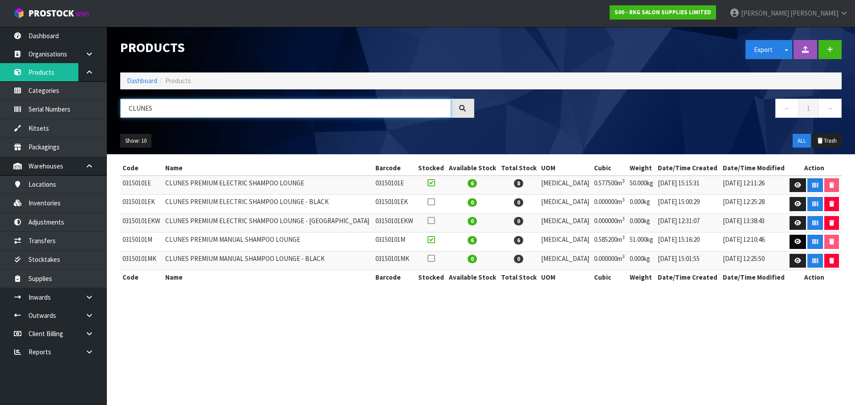
type input "CLUNES"
click at [794, 245] on icon at bounding box center [797, 242] width 7 height 6
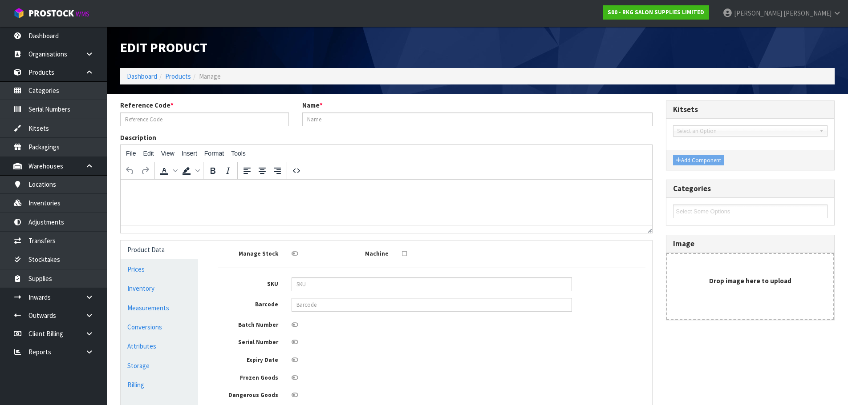
type input "03150101M"
type input "CLUNES PREMIUM MANUAL SHAMPOO LOUNGE"
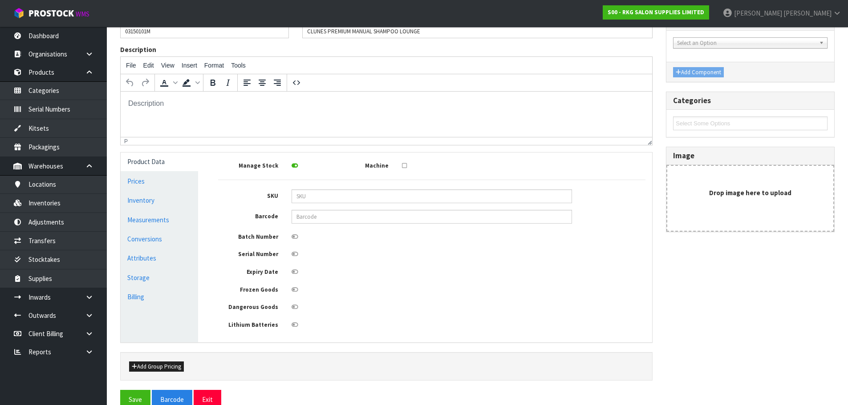
scroll to position [89, 0]
click at [154, 222] on link "Measurements" at bounding box center [159, 219] width 77 height 18
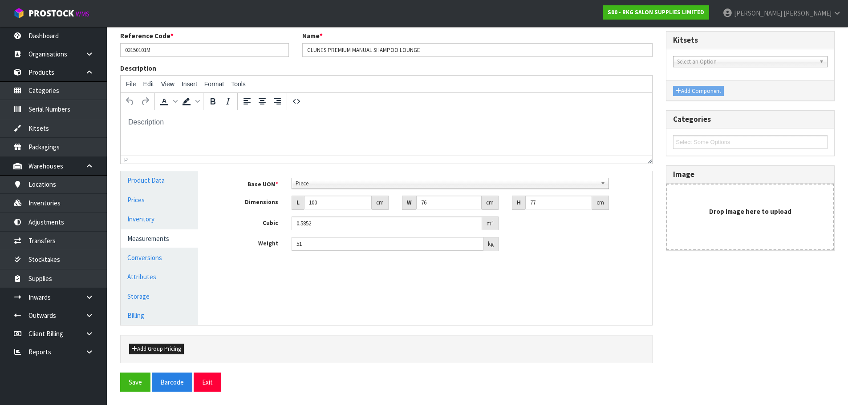
scroll to position [69, 0]
click at [209, 387] on button "Exit" at bounding box center [208, 382] width 28 height 19
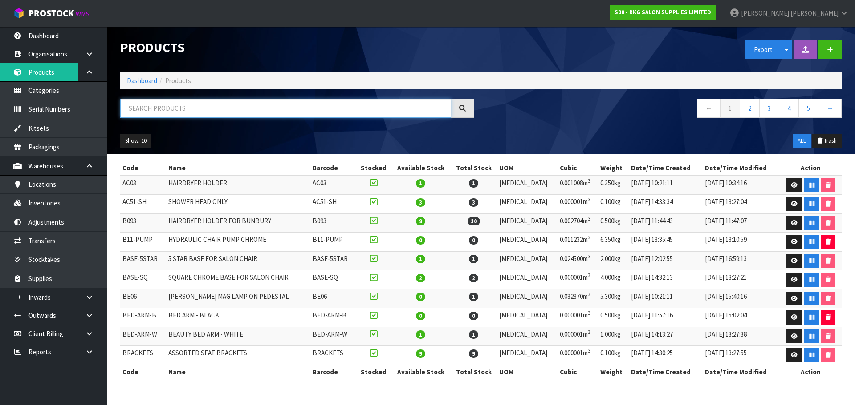
click at [132, 108] on input "text" at bounding box center [285, 108] width 331 height 19
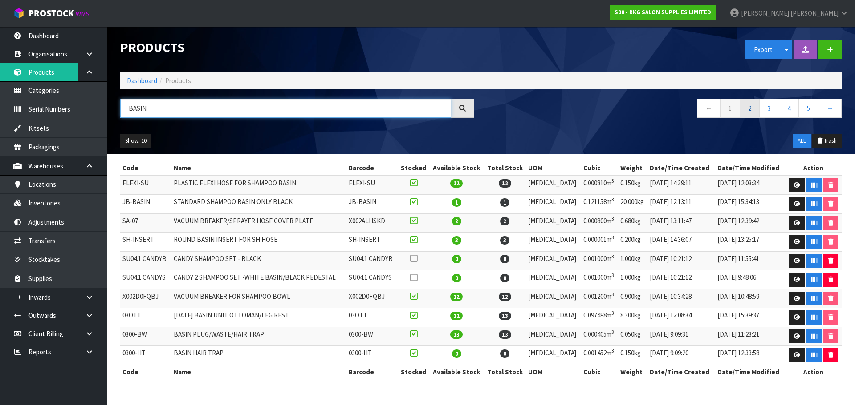
type input "BASIN"
click at [750, 110] on link "2" at bounding box center [749, 108] width 20 height 19
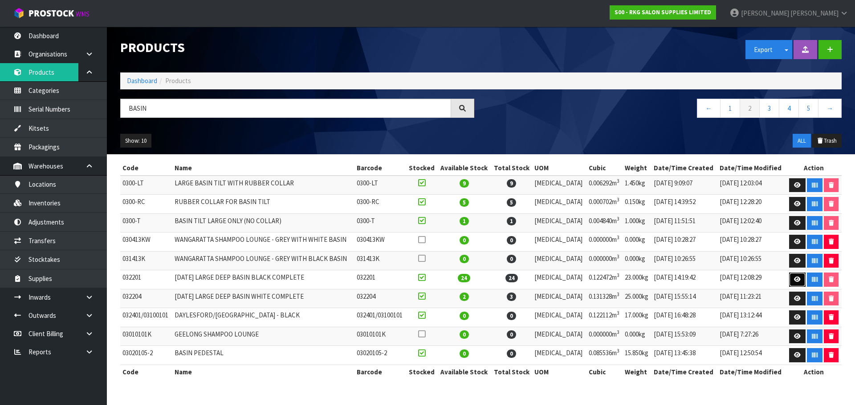
click at [795, 284] on link at bounding box center [797, 280] width 16 height 14
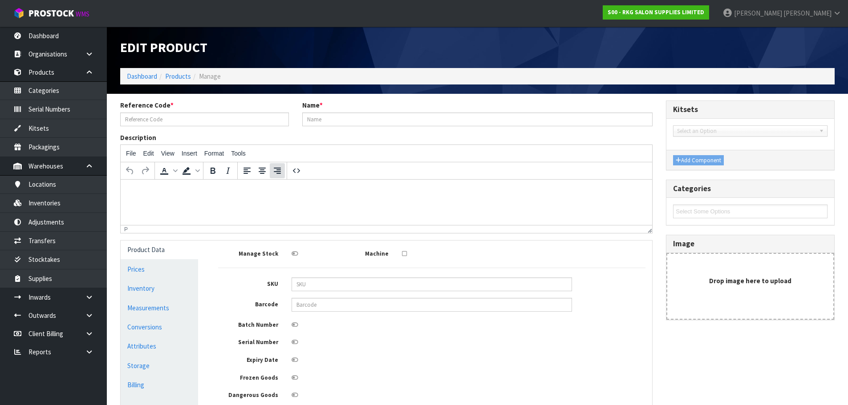
type input "032201"
type input "[DATE] LARGE DEEP BASIN BLACK COMPLETE"
type input "54"
type input "63"
type input "36"
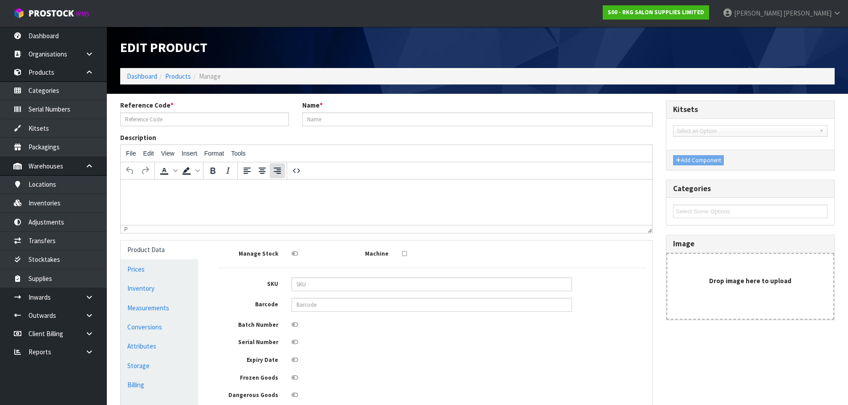
type input "0.122472"
type input "23"
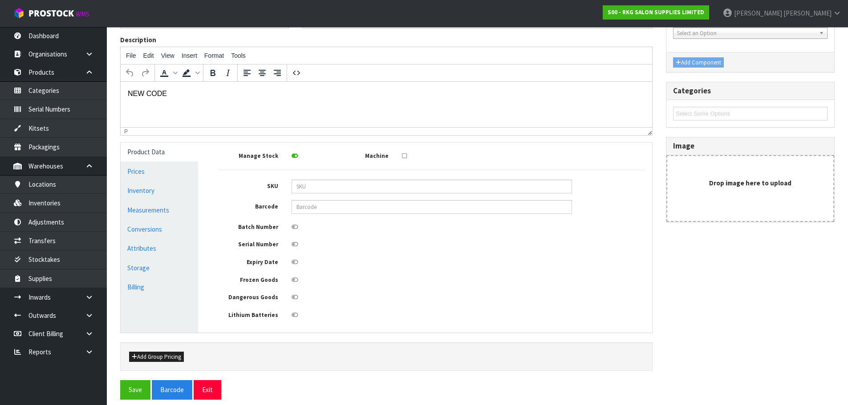
scroll to position [106, 0]
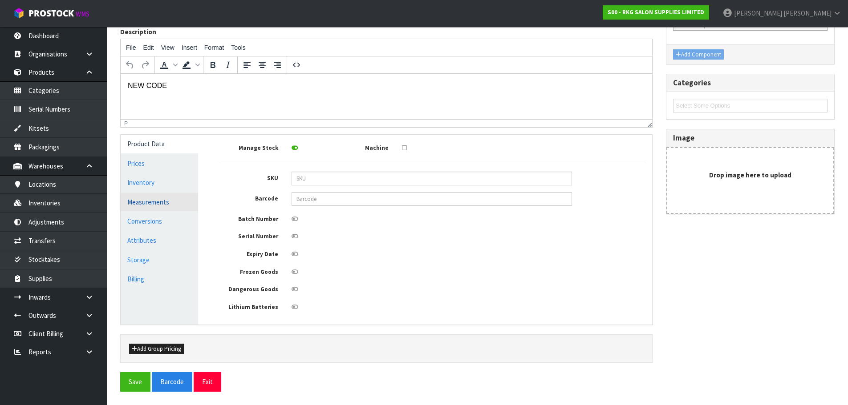
click at [135, 206] on link "Measurements" at bounding box center [159, 202] width 77 height 18
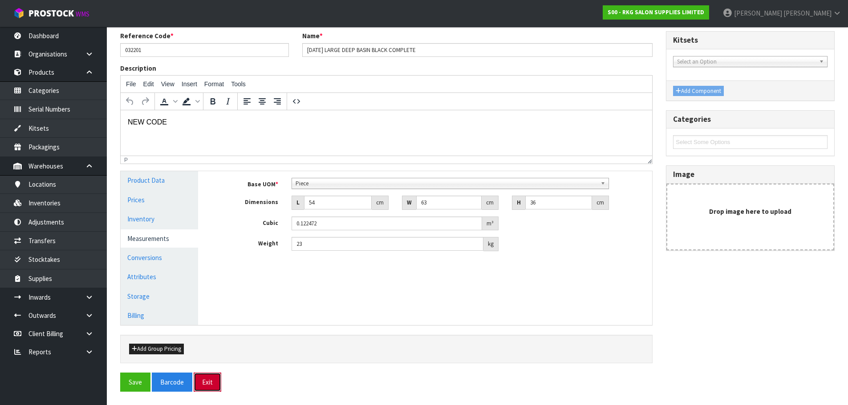
click at [203, 384] on button "Exit" at bounding box center [208, 382] width 28 height 19
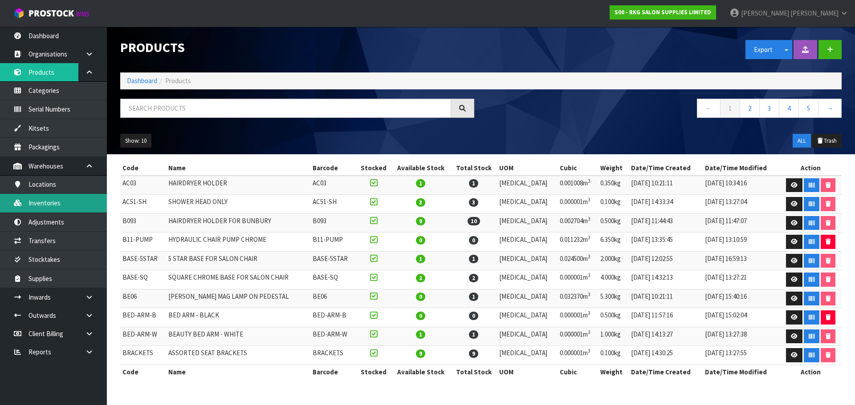
click at [37, 204] on link "Inventories" at bounding box center [53, 203] width 107 height 18
